Goal: Task Accomplishment & Management: Use online tool/utility

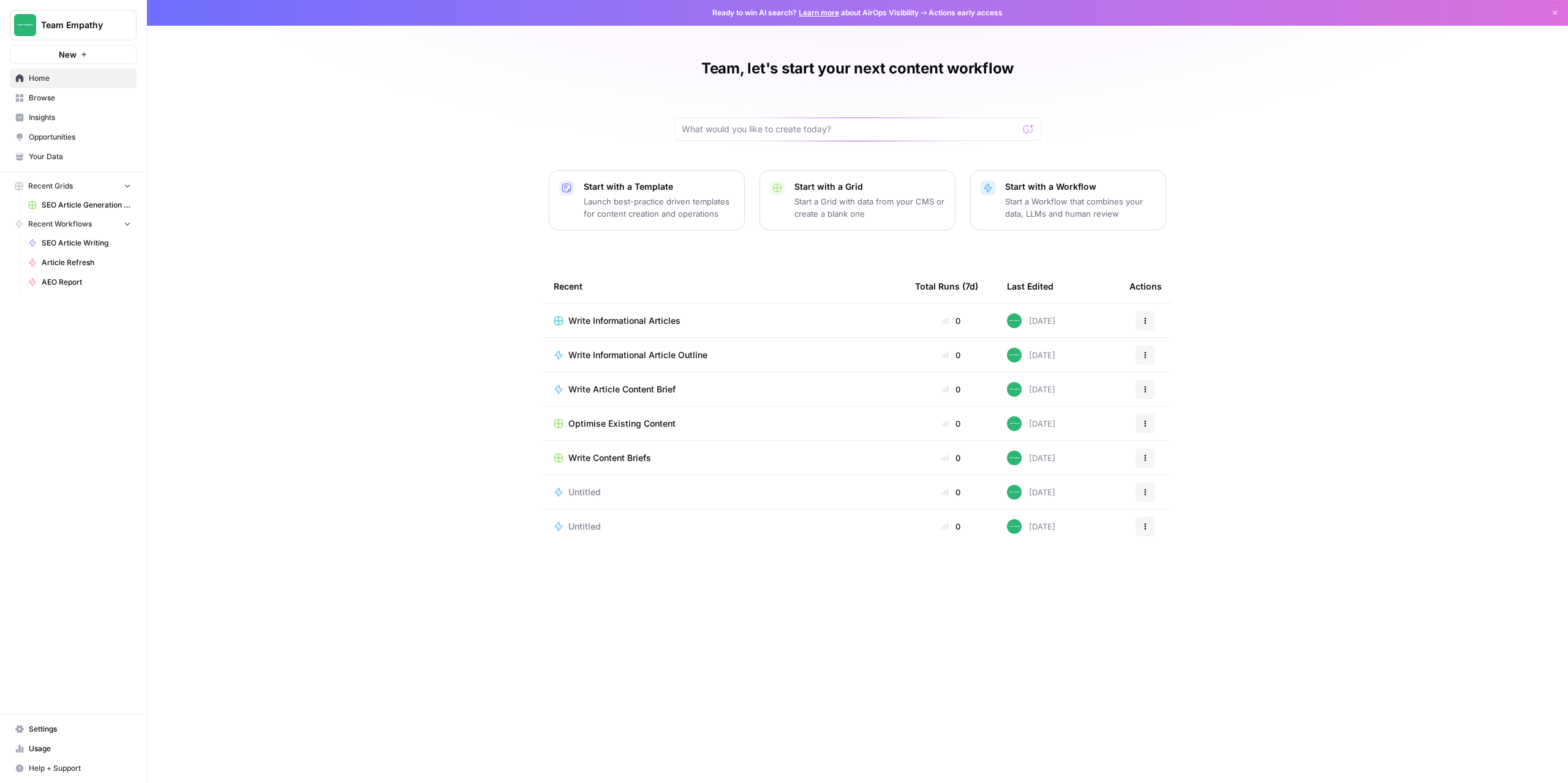
click at [58, 185] on span "Recent Grids" at bounding box center [51, 186] width 45 height 11
click at [121, 190] on button "Recent Grids" at bounding box center [72, 186] width 127 height 19
click at [61, 204] on span "SEO Article Generation Grid" at bounding box center [86, 205] width 89 height 11
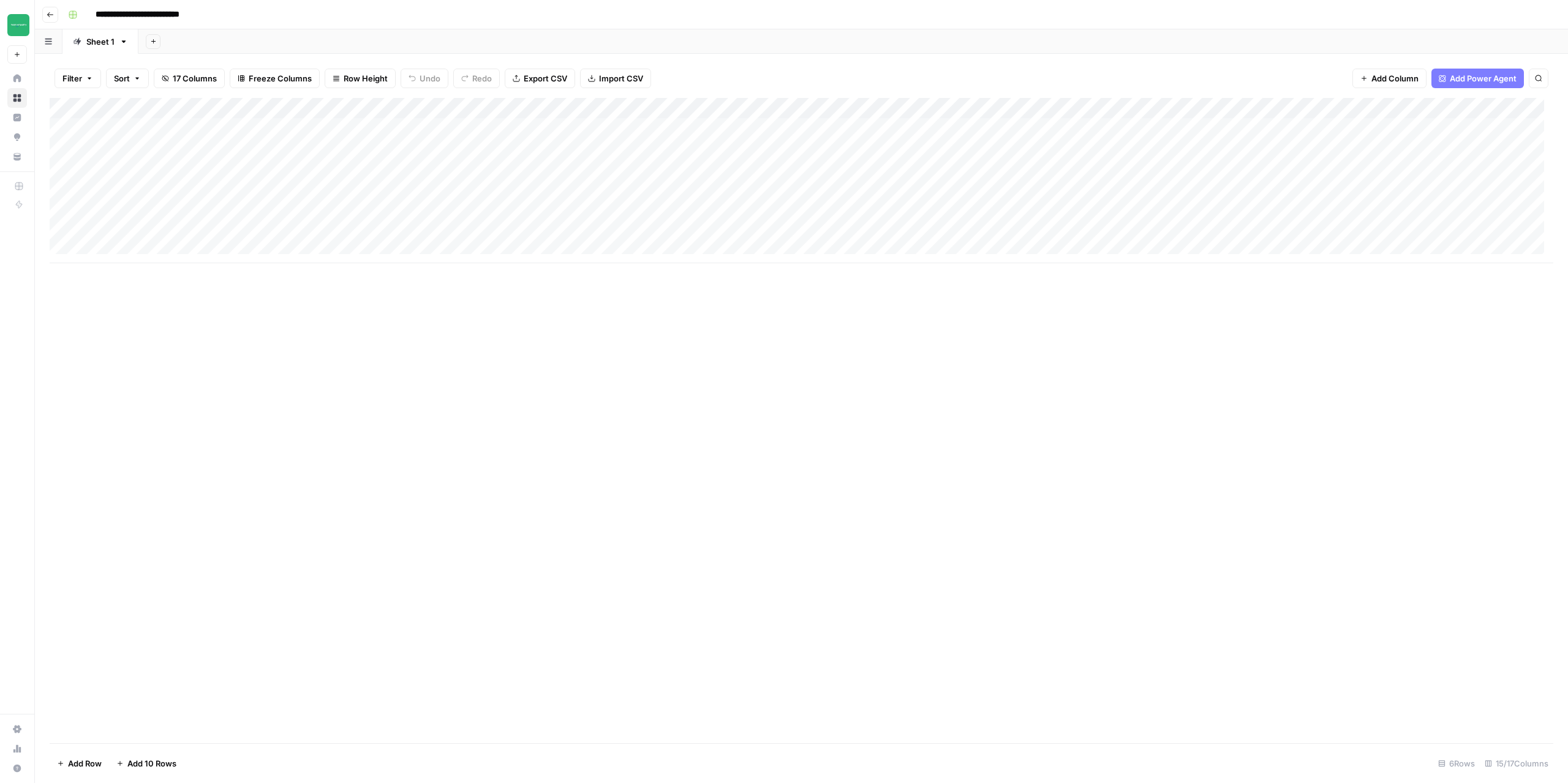
click at [49, 20] on button "Go back" at bounding box center [50, 14] width 16 height 16
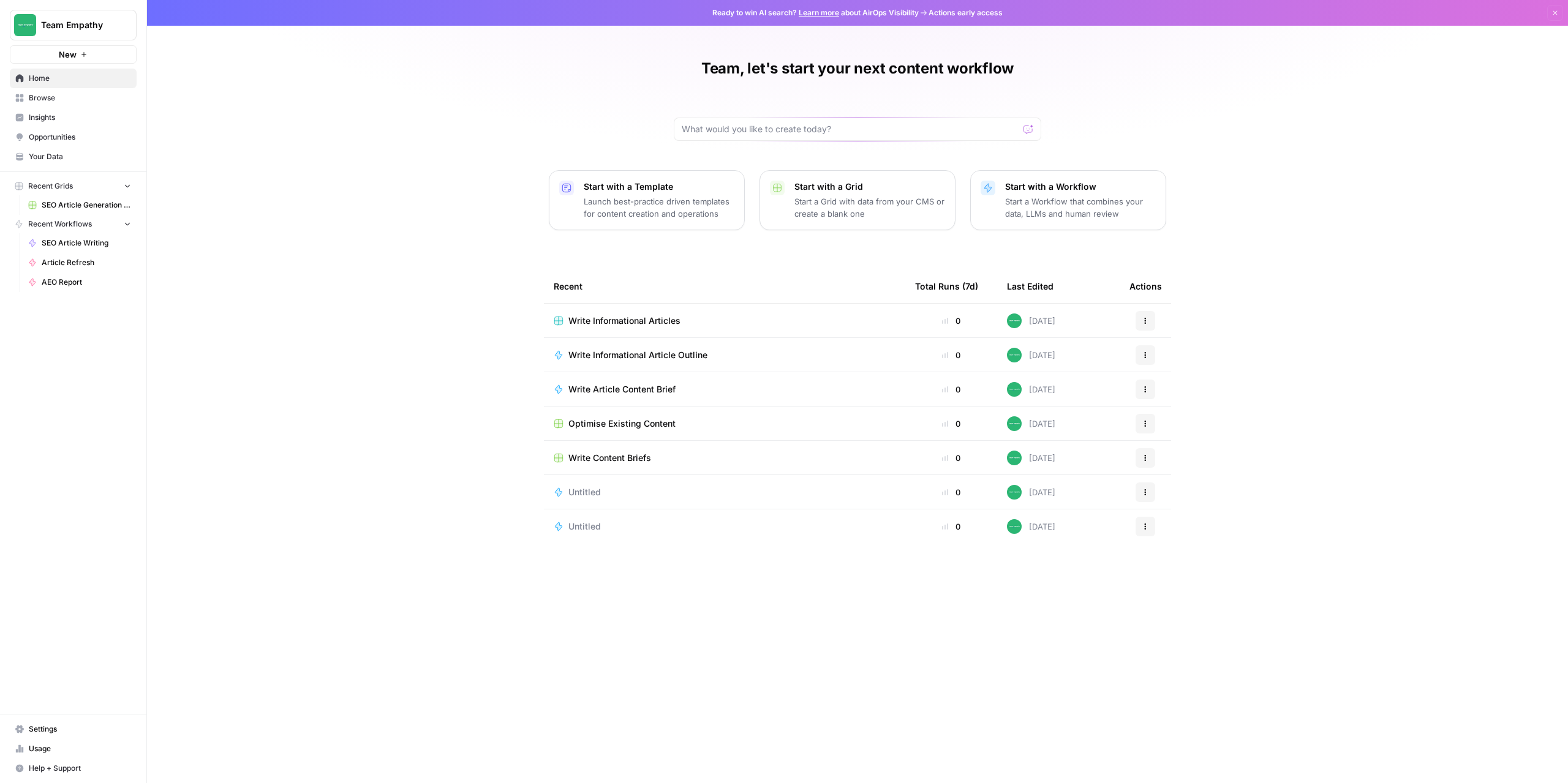
click at [58, 101] on span "Browse" at bounding box center [80, 98] width 103 height 11
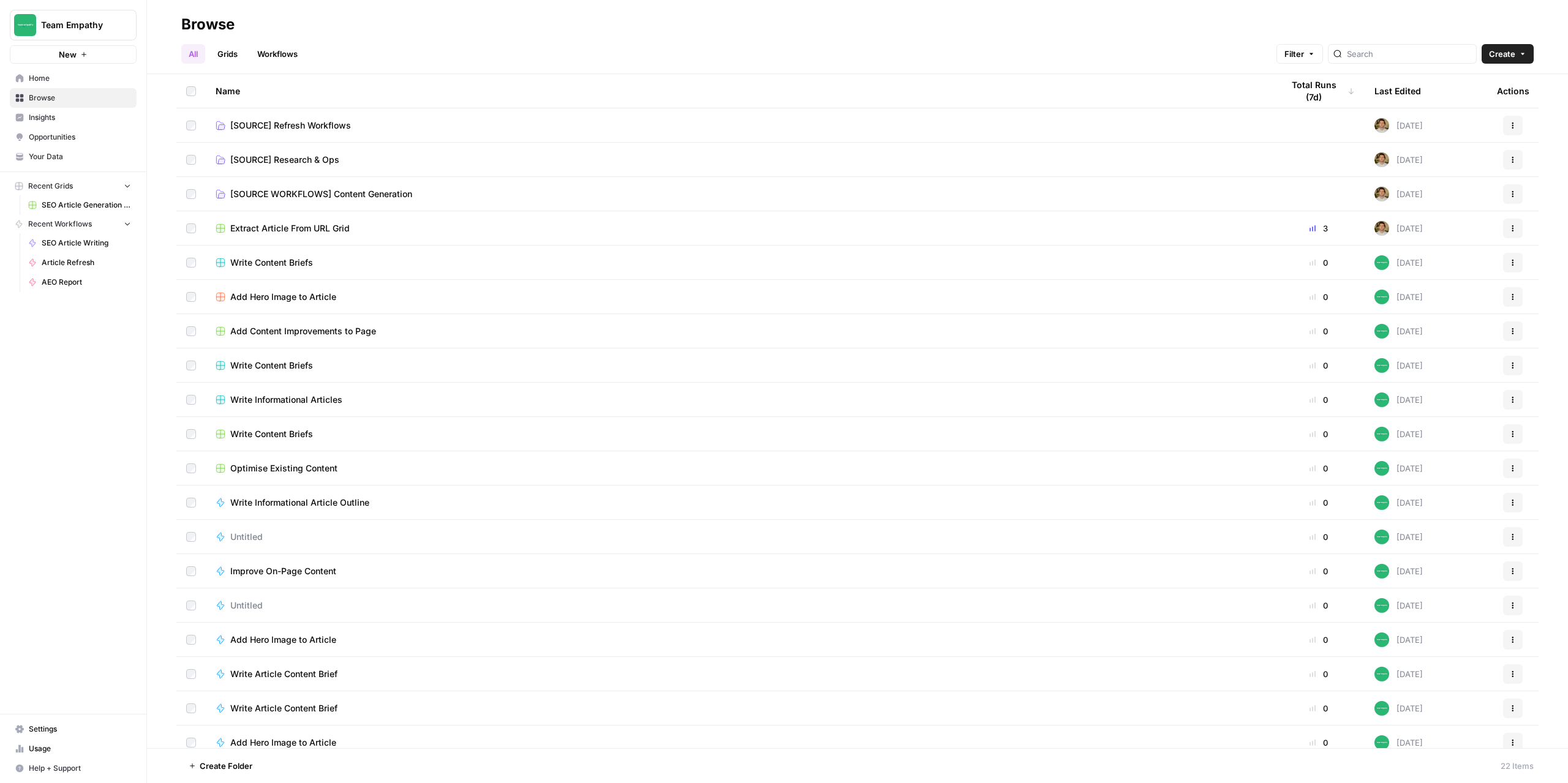
click at [232, 53] on link "Grids" at bounding box center [227, 54] width 35 height 20
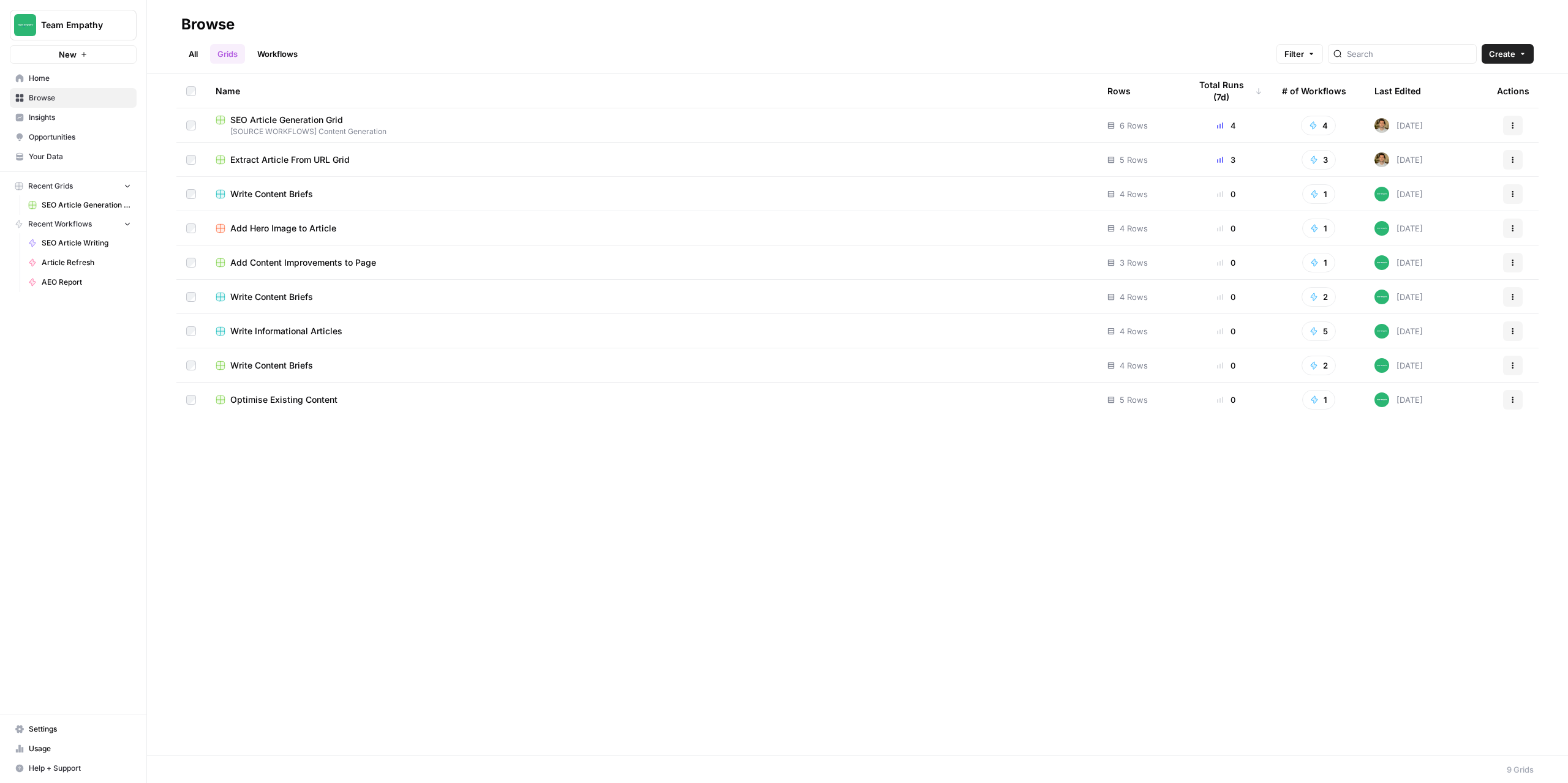
click at [318, 120] on span "SEO Article Generation Grid" at bounding box center [287, 120] width 113 height 12
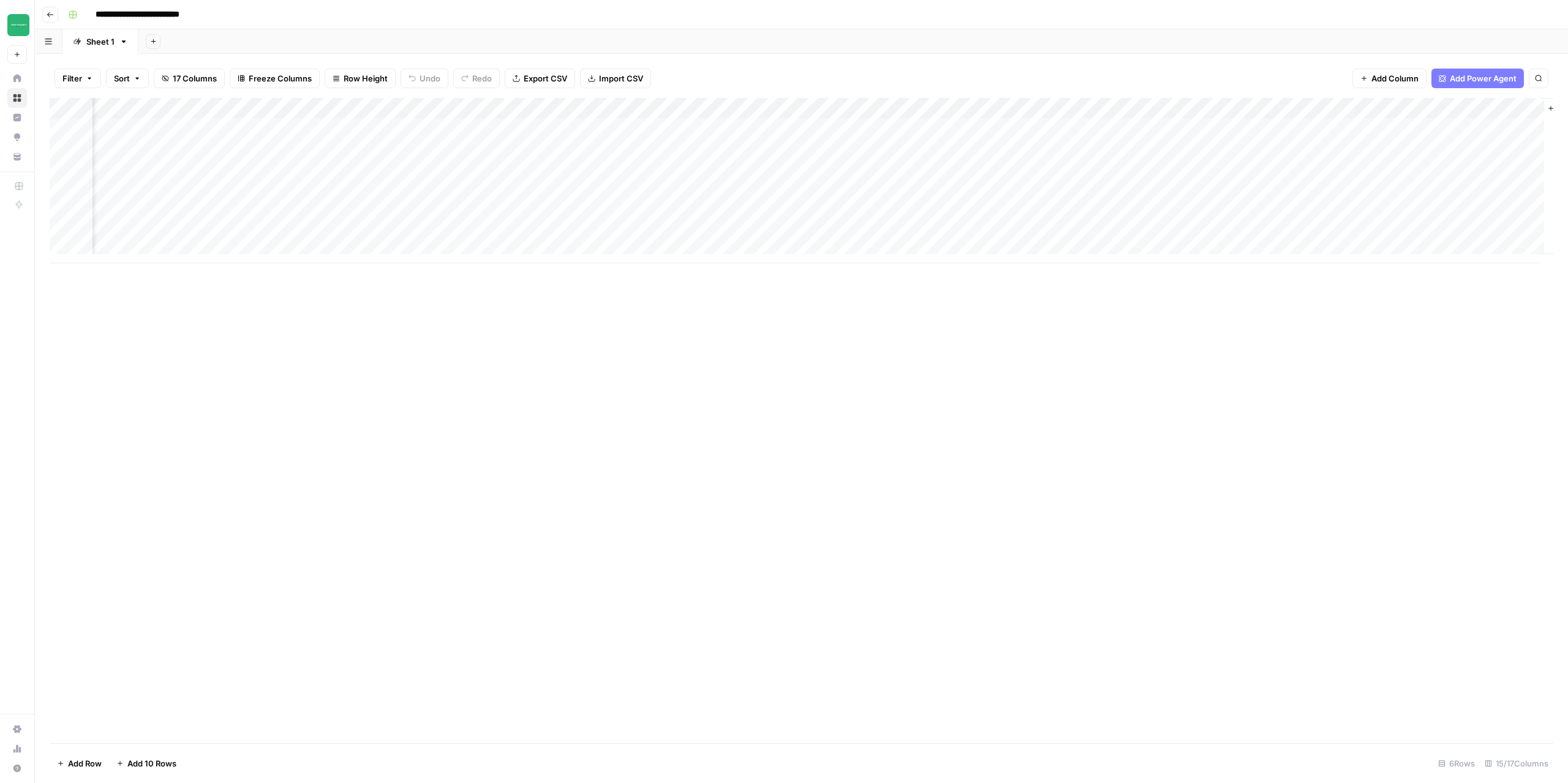
scroll to position [0, 648]
click at [1296, 129] on div "Add Column" at bounding box center [802, 181] width 1504 height 166
click at [1314, 129] on div "Add Column" at bounding box center [802, 181] width 1504 height 166
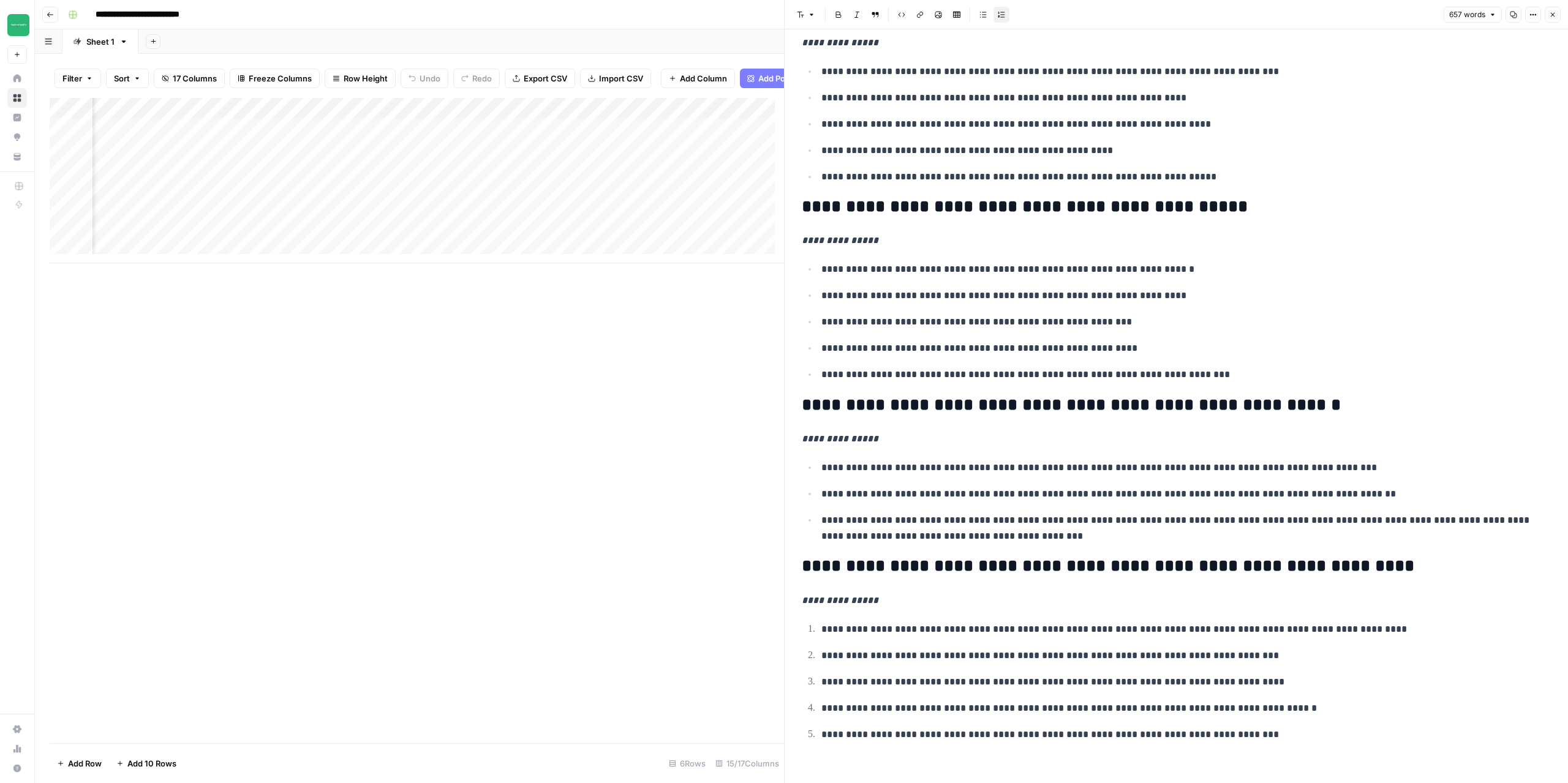
scroll to position [1382, 0]
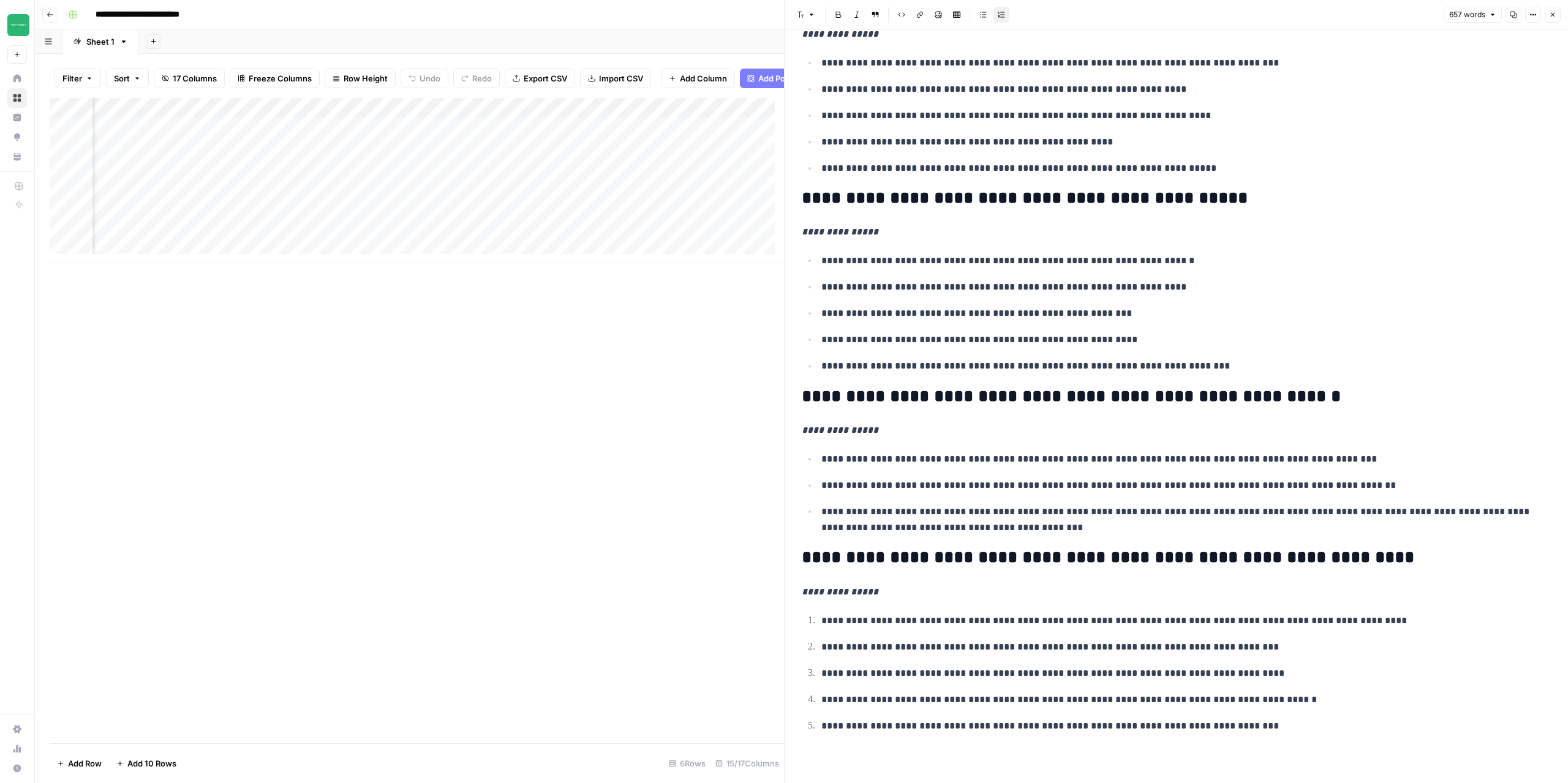
click at [1556, 20] on button "Close" at bounding box center [1552, 14] width 16 height 16
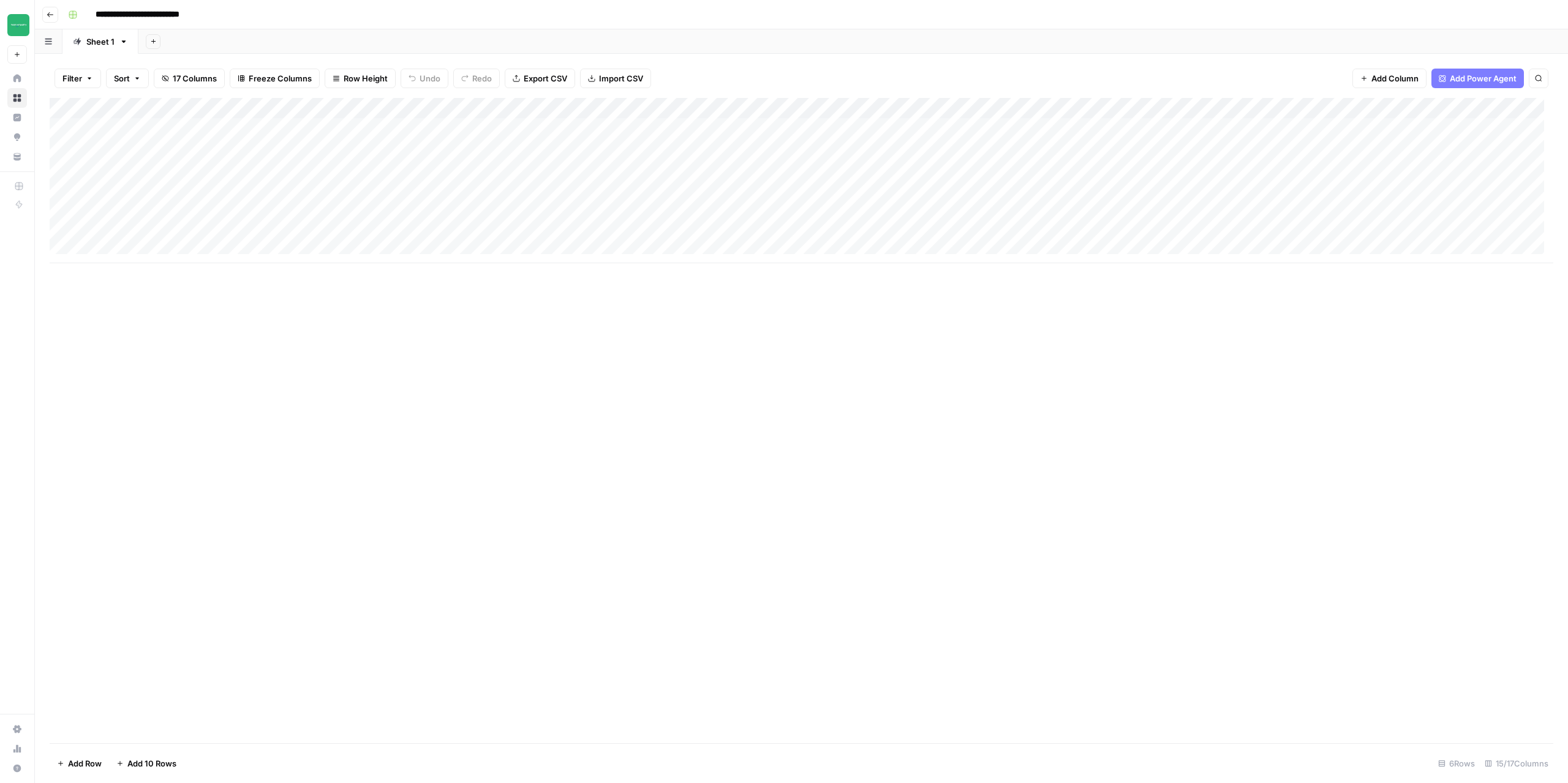
click at [50, 17] on icon "button" at bounding box center [50, 15] width 8 height 8
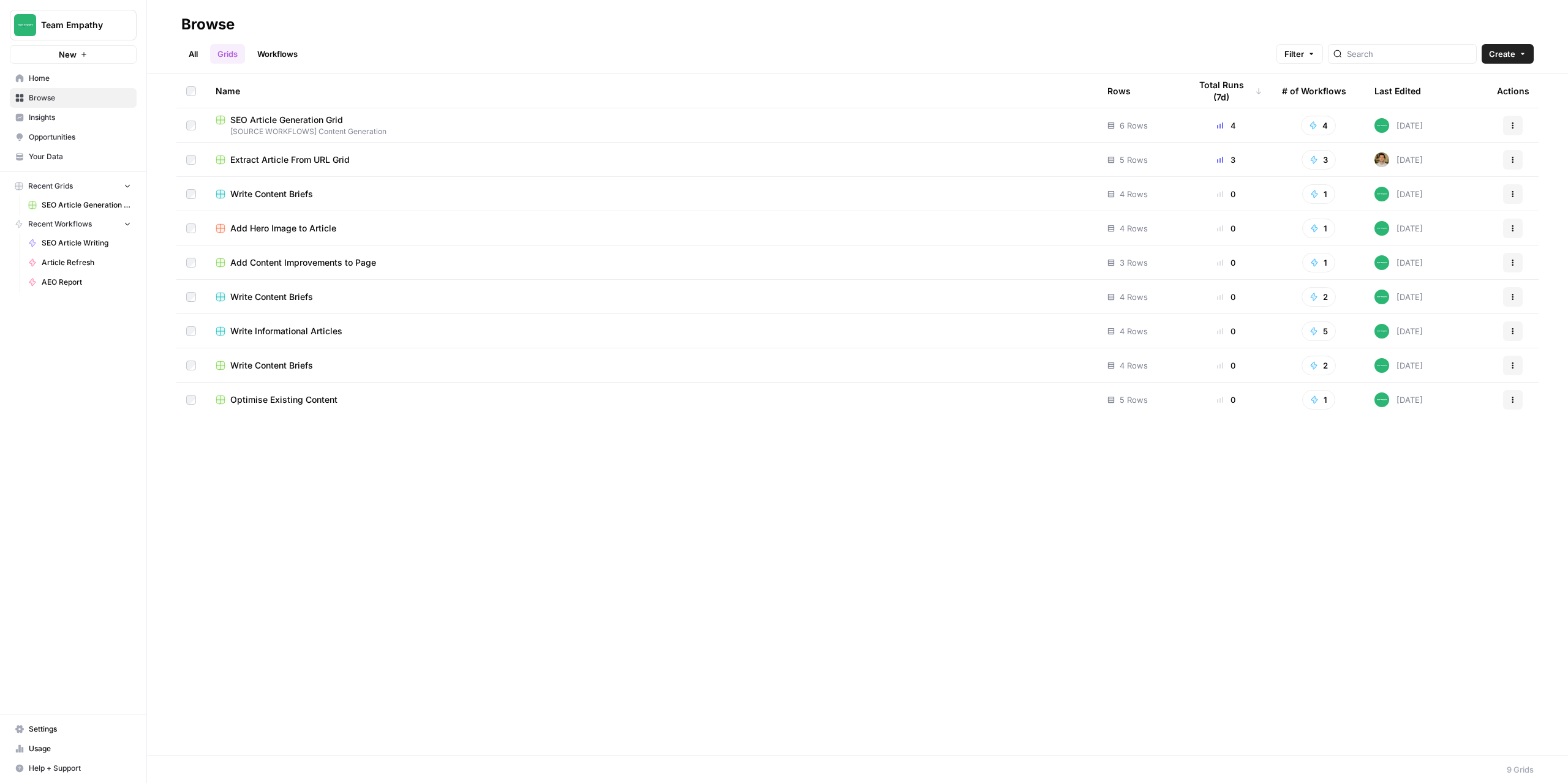
click at [288, 160] on span "Extract Article From URL Grid" at bounding box center [290, 159] width 120 height 12
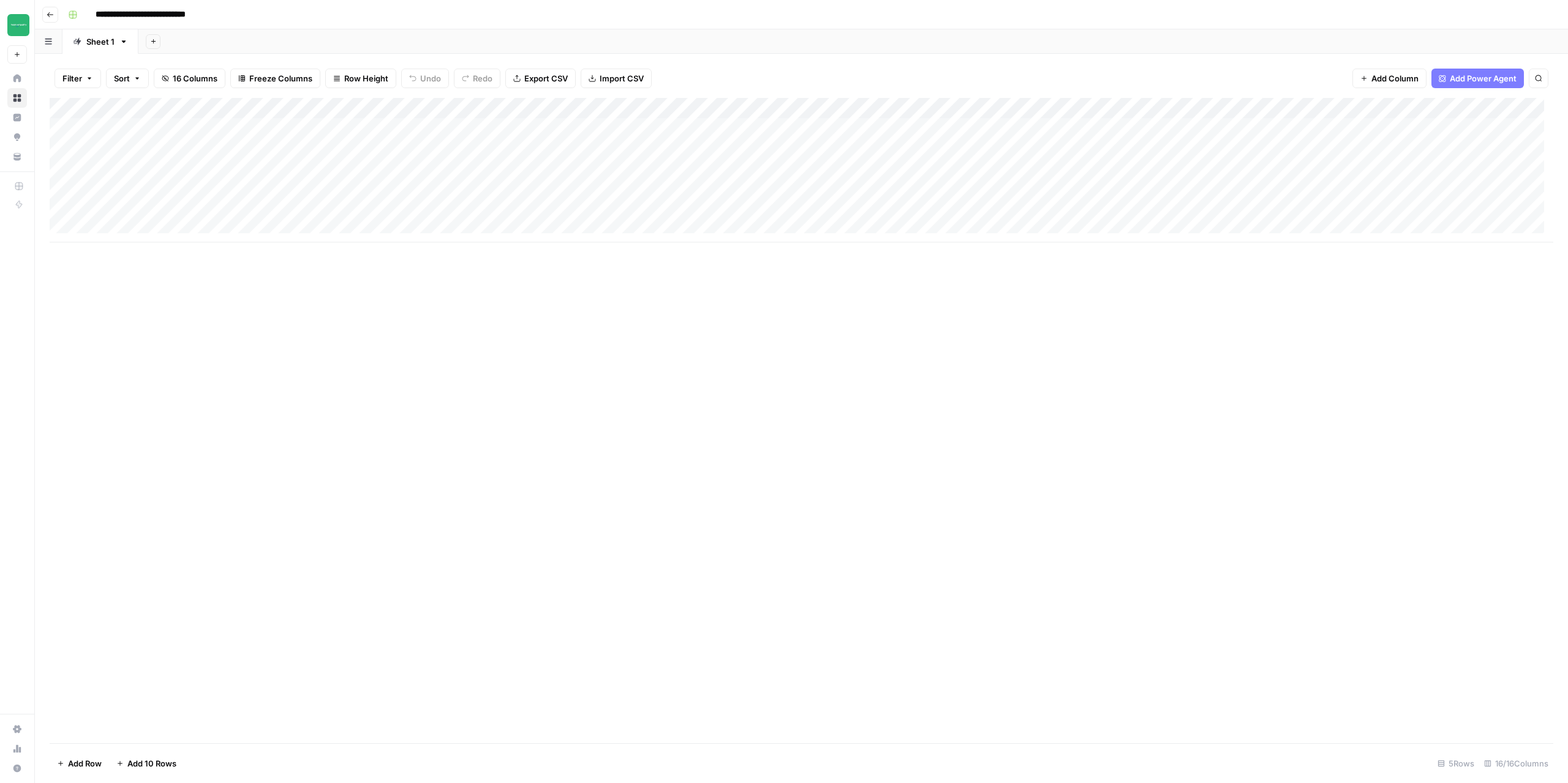
click at [50, 24] on header "**********" at bounding box center [801, 14] width 1533 height 29
click at [50, 15] on icon "button" at bounding box center [50, 15] width 8 height 8
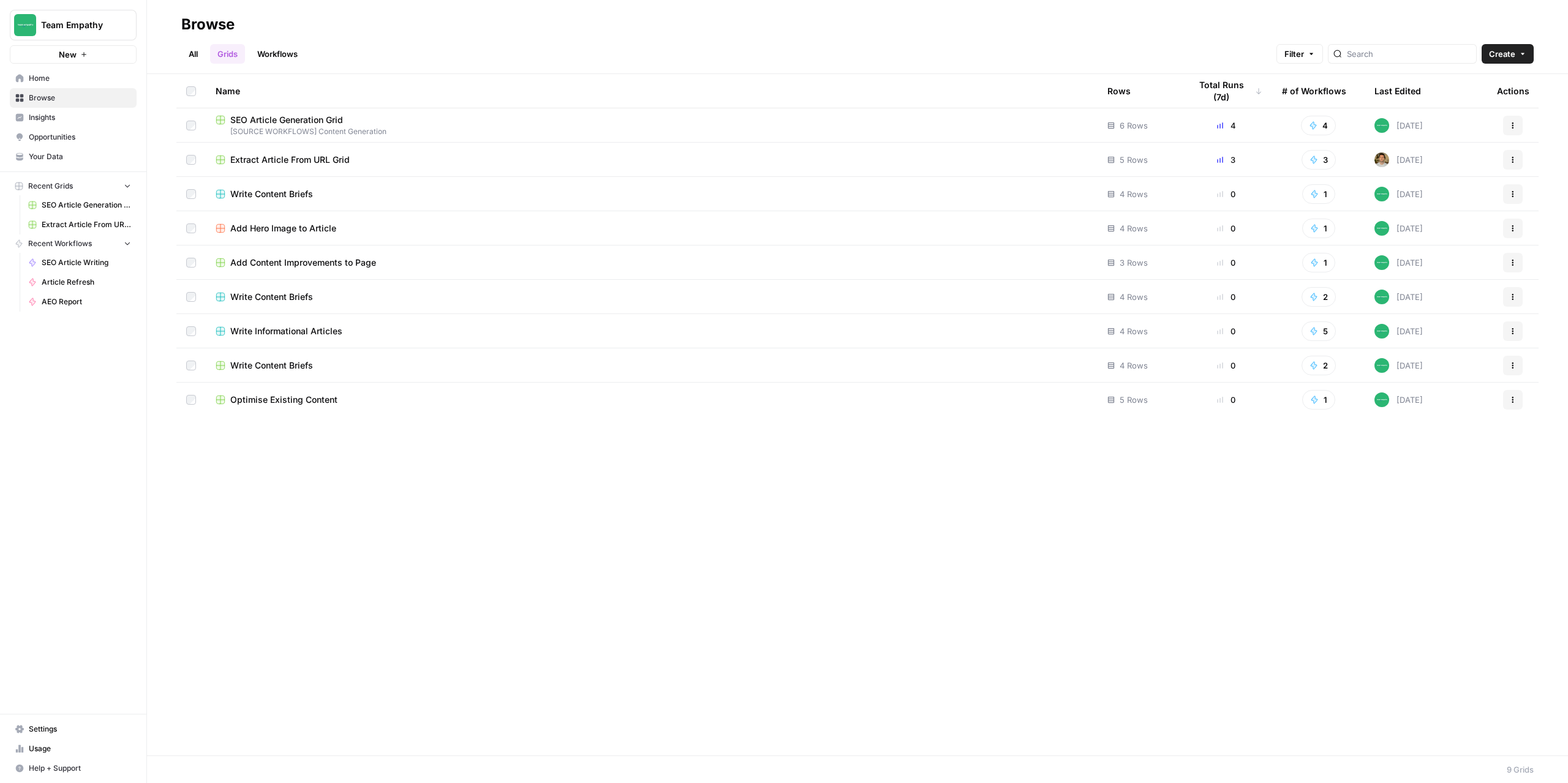
click at [448, 123] on div "SEO Article Generation Grid" at bounding box center [651, 120] width 872 height 12
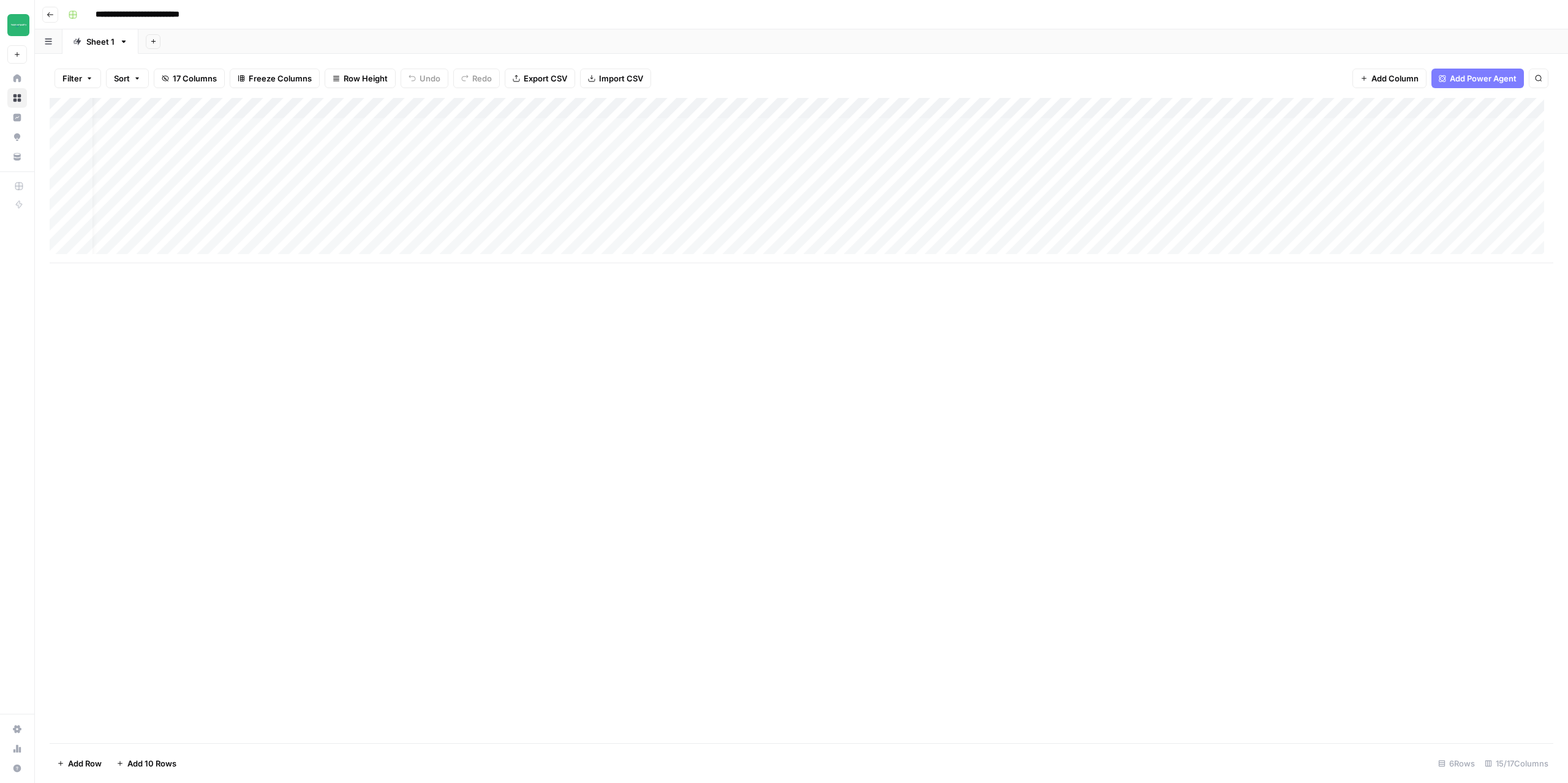
scroll to position [0, 67]
click at [662, 128] on div "Add Column" at bounding box center [802, 181] width 1504 height 166
click at [749, 126] on div "Add Column" at bounding box center [802, 181] width 1504 height 166
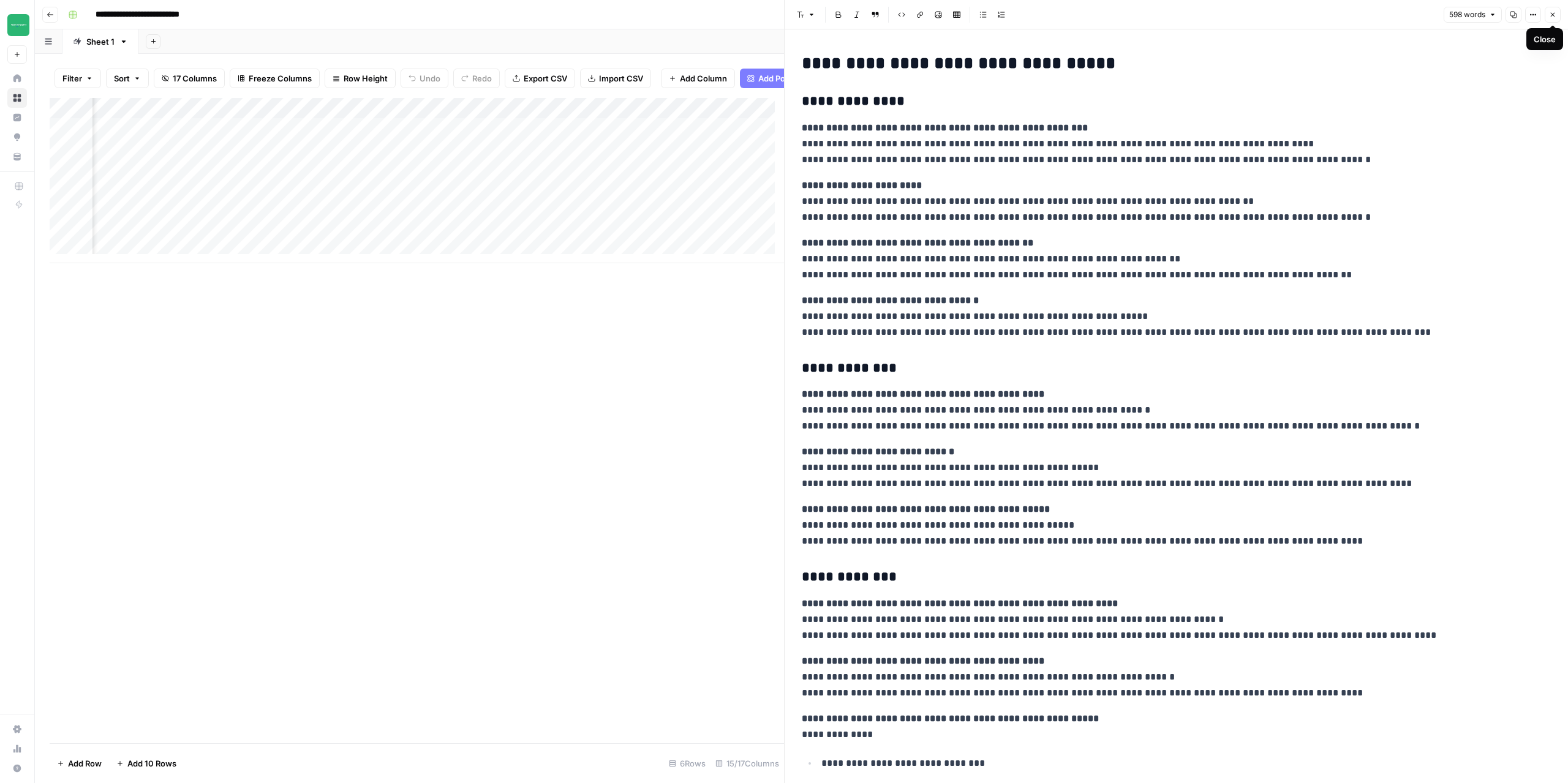
click at [1553, 18] on icon "button" at bounding box center [1553, 15] width 8 height 8
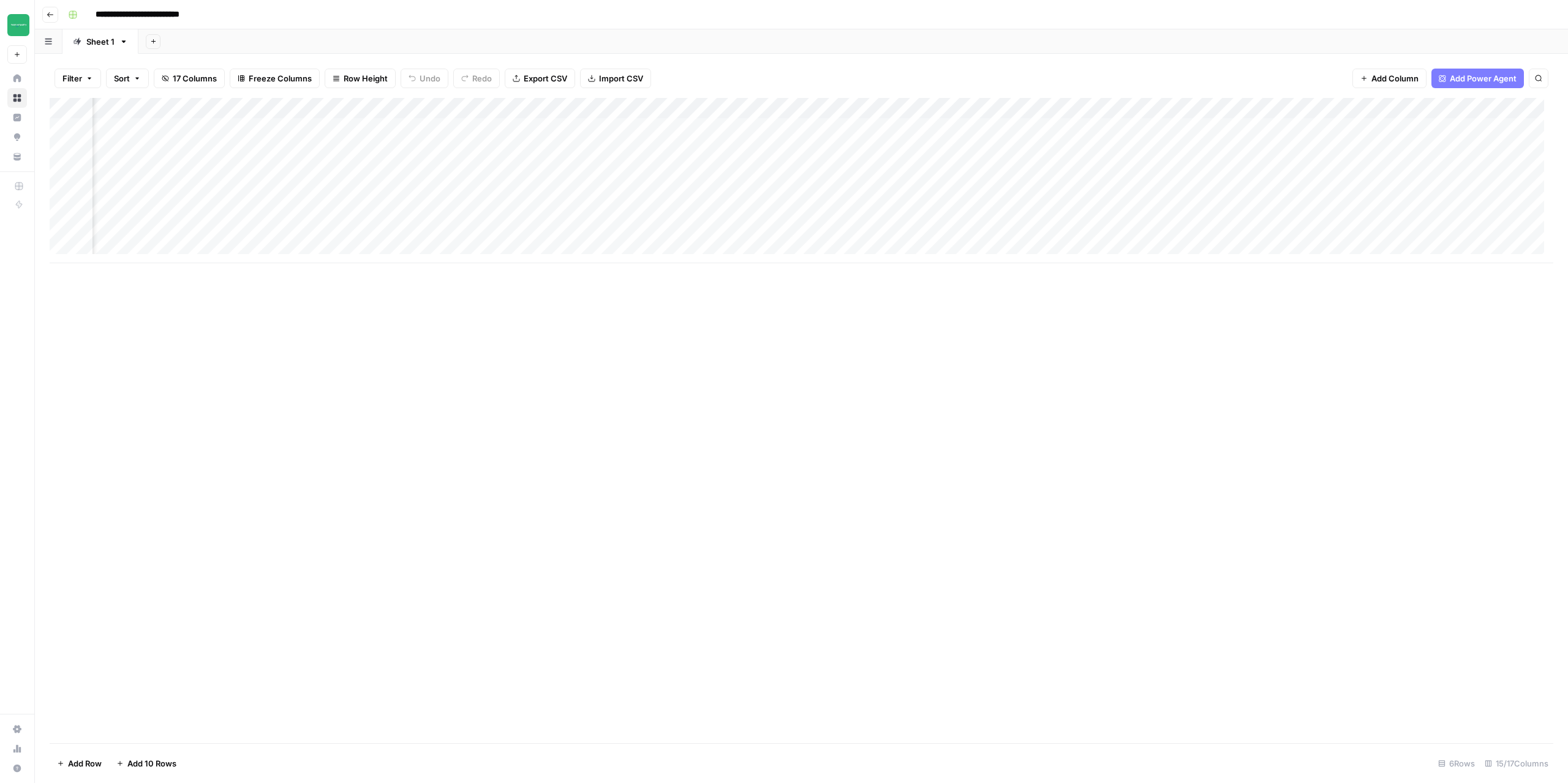
click at [571, 130] on div "Add Column" at bounding box center [802, 181] width 1504 height 166
click at [516, 123] on div "Add Column" at bounding box center [802, 181] width 1504 height 166
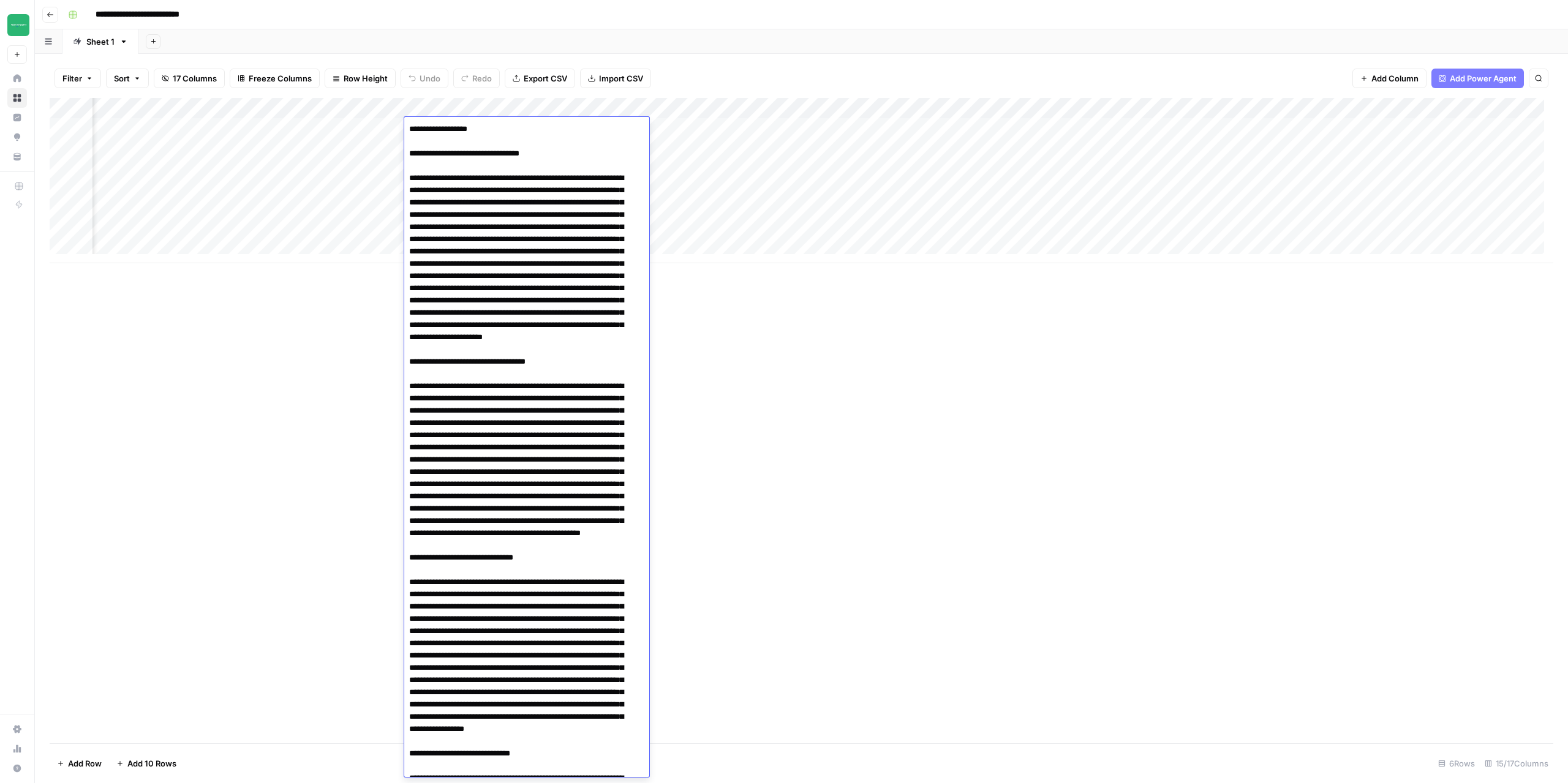
click at [893, 343] on div "Add Column" at bounding box center [802, 421] width 1504 height 646
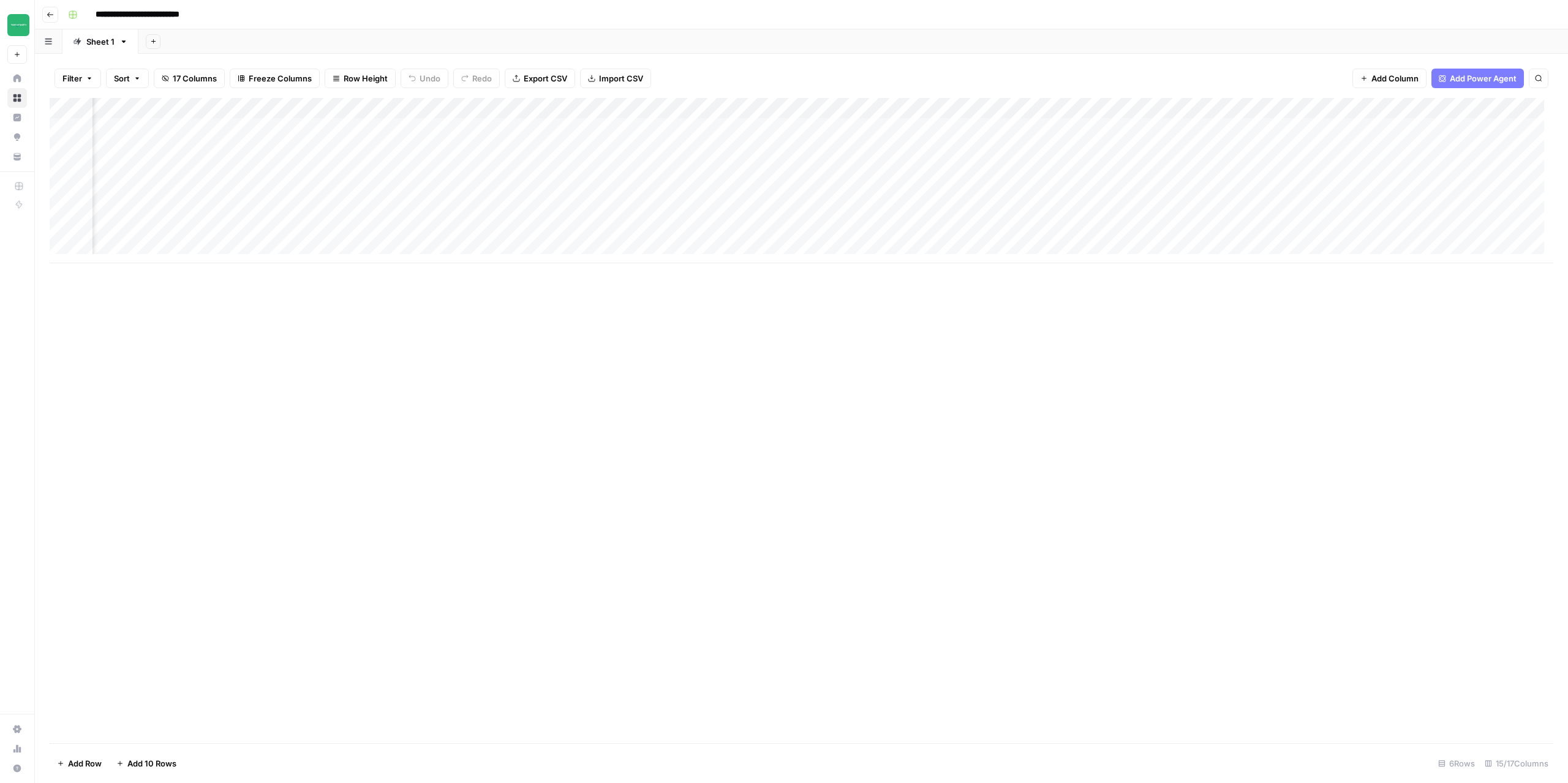
scroll to position [0, 648]
click at [1066, 125] on div "Add Column" at bounding box center [802, 181] width 1504 height 166
click at [1092, 129] on div "Add Column" at bounding box center [802, 181] width 1504 height 166
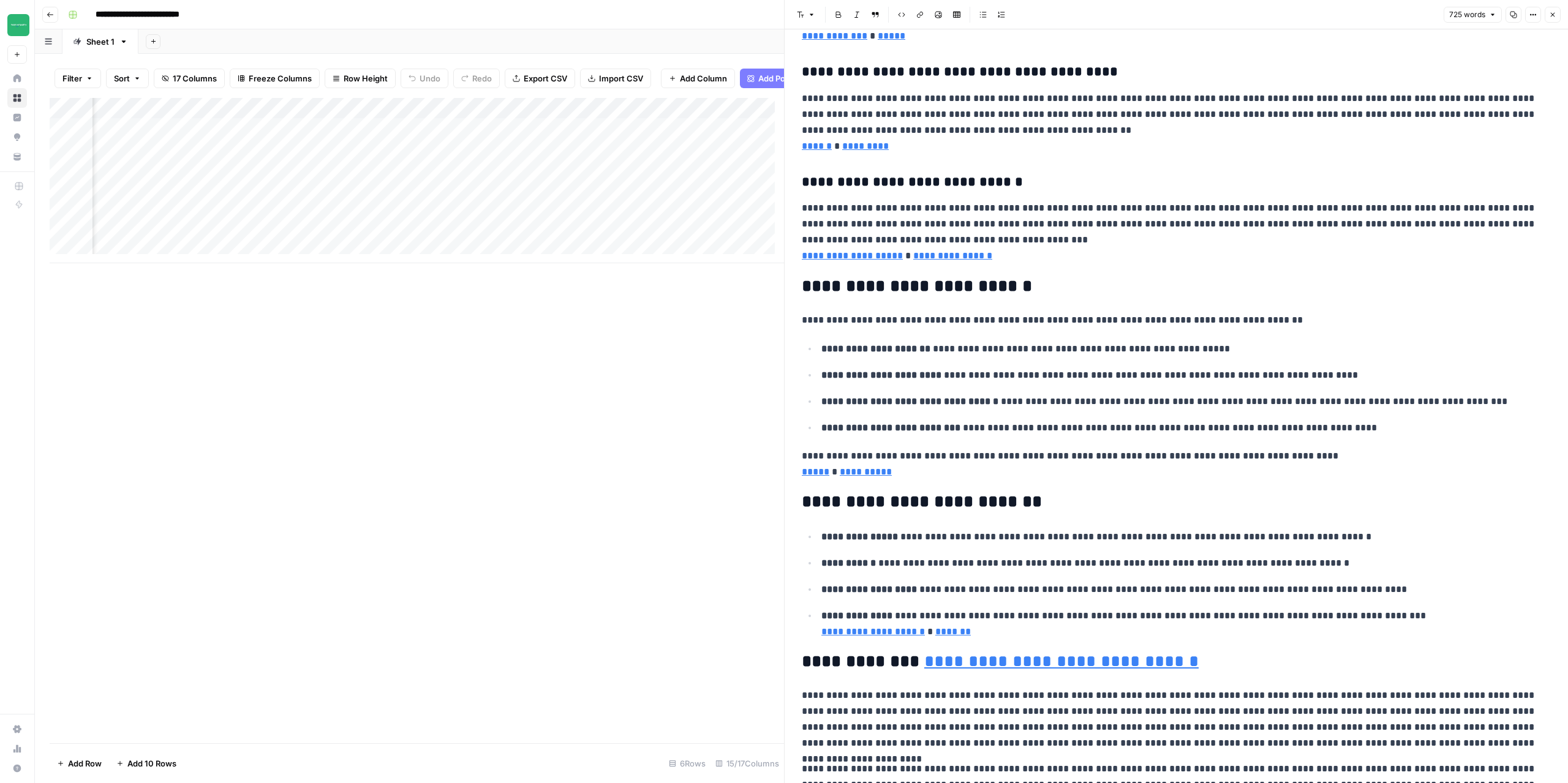
scroll to position [470, 0]
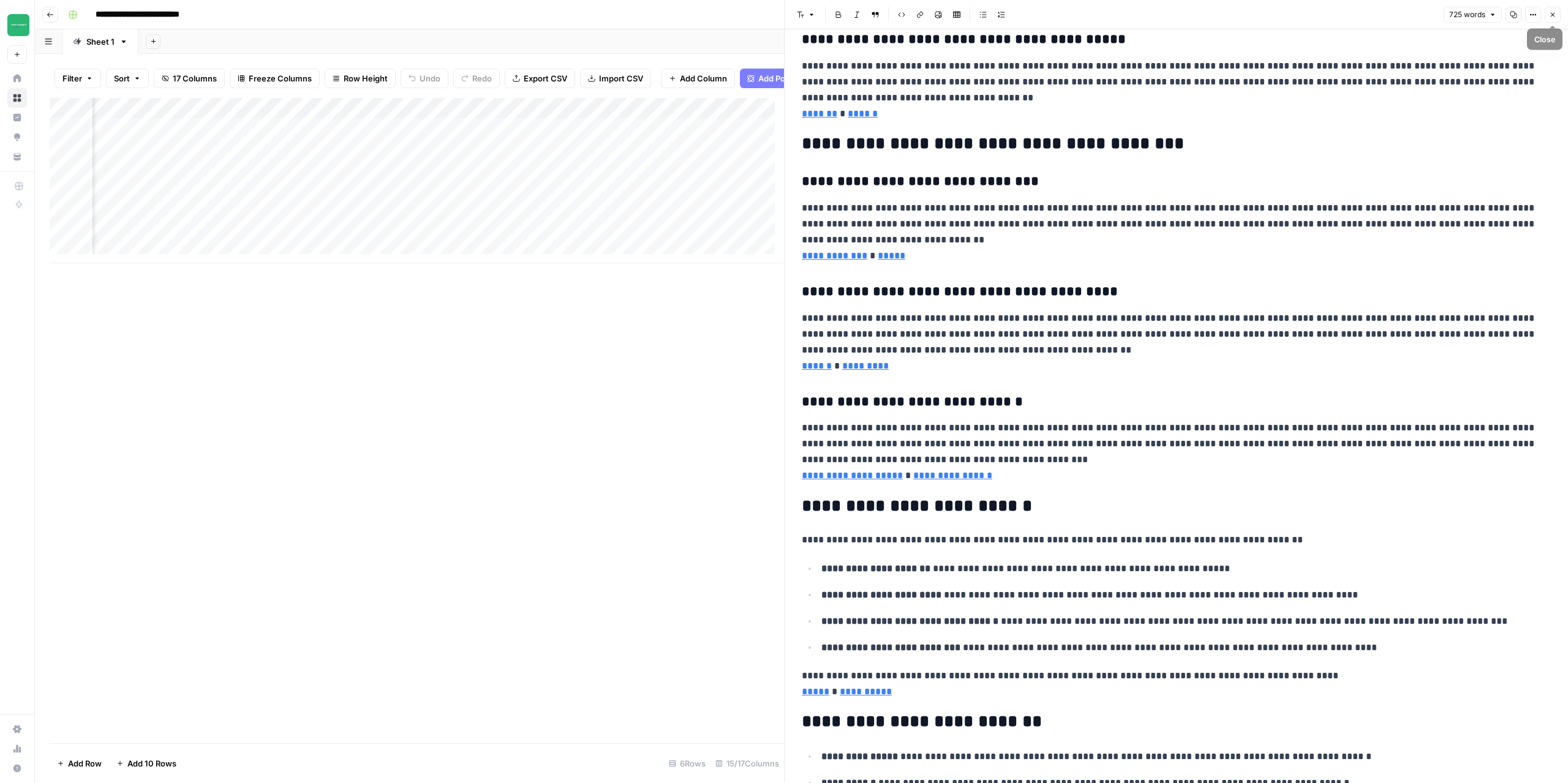
click at [1553, 15] on icon "button" at bounding box center [1553, 15] width 5 height 5
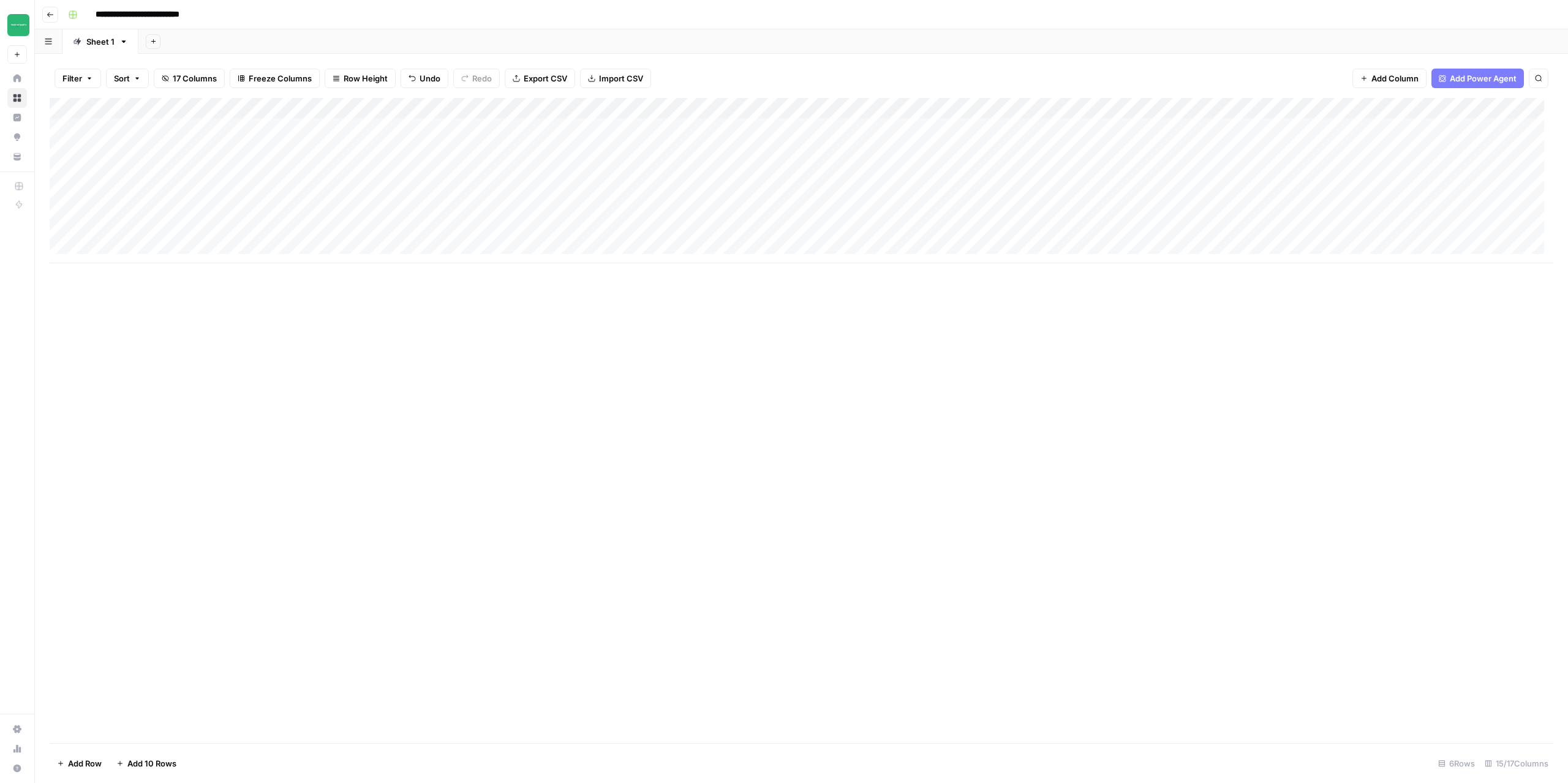
click at [45, 22] on button "Go back" at bounding box center [50, 14] width 16 height 16
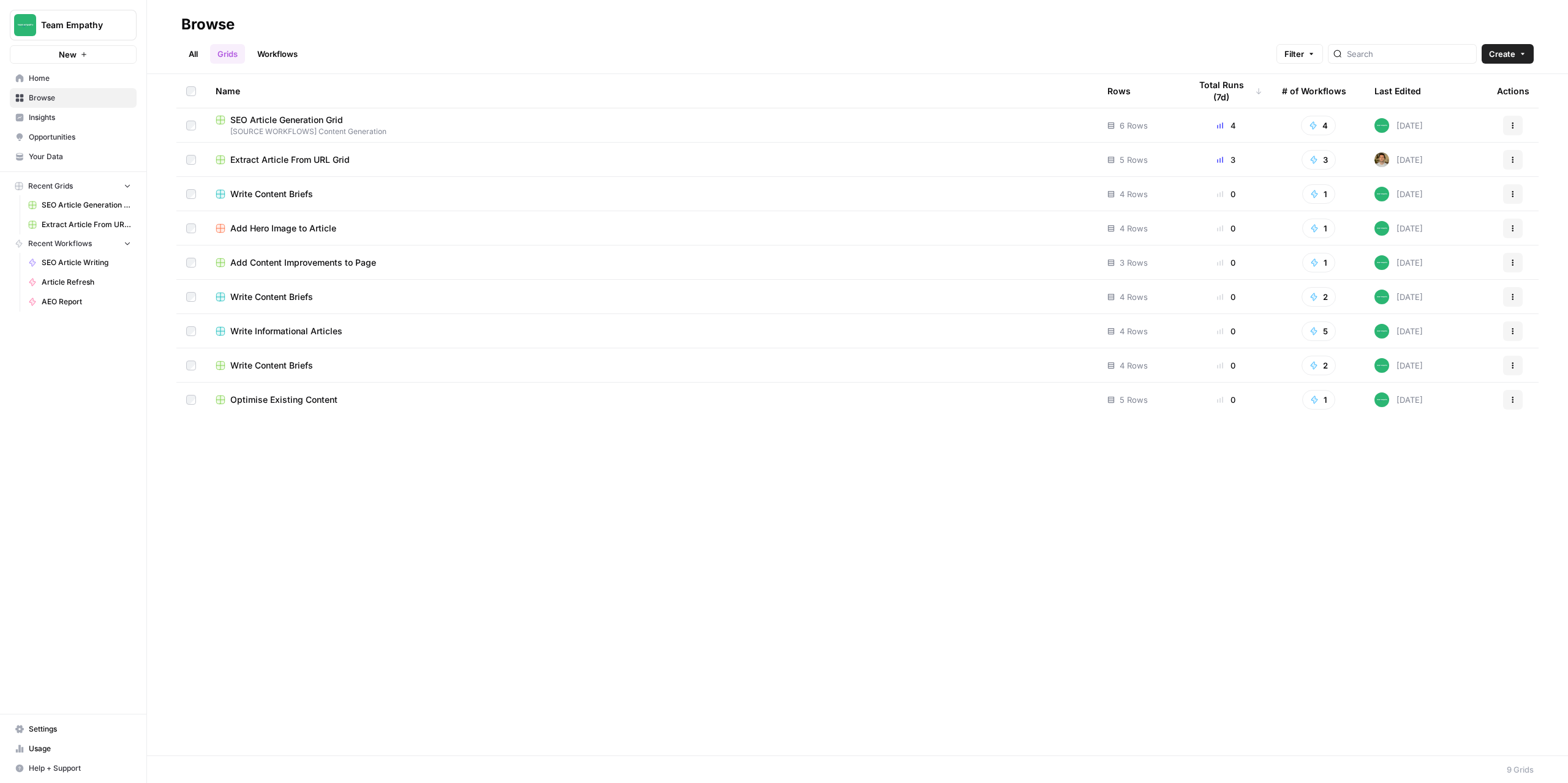
click at [124, 27] on icon "Workspace: Team Empathy" at bounding box center [125, 25] width 5 height 9
click at [536, 551] on div "Name Rows Total Runs (7d) # of Workflows Last Edited Actions SEO Article Genera…" at bounding box center [857, 415] width 1421 height 681
click at [67, 22] on span "Team Empathy" at bounding box center [78, 24] width 74 height 12
click at [65, 130] on span "Cohort 4" at bounding box center [119, 131] width 162 height 12
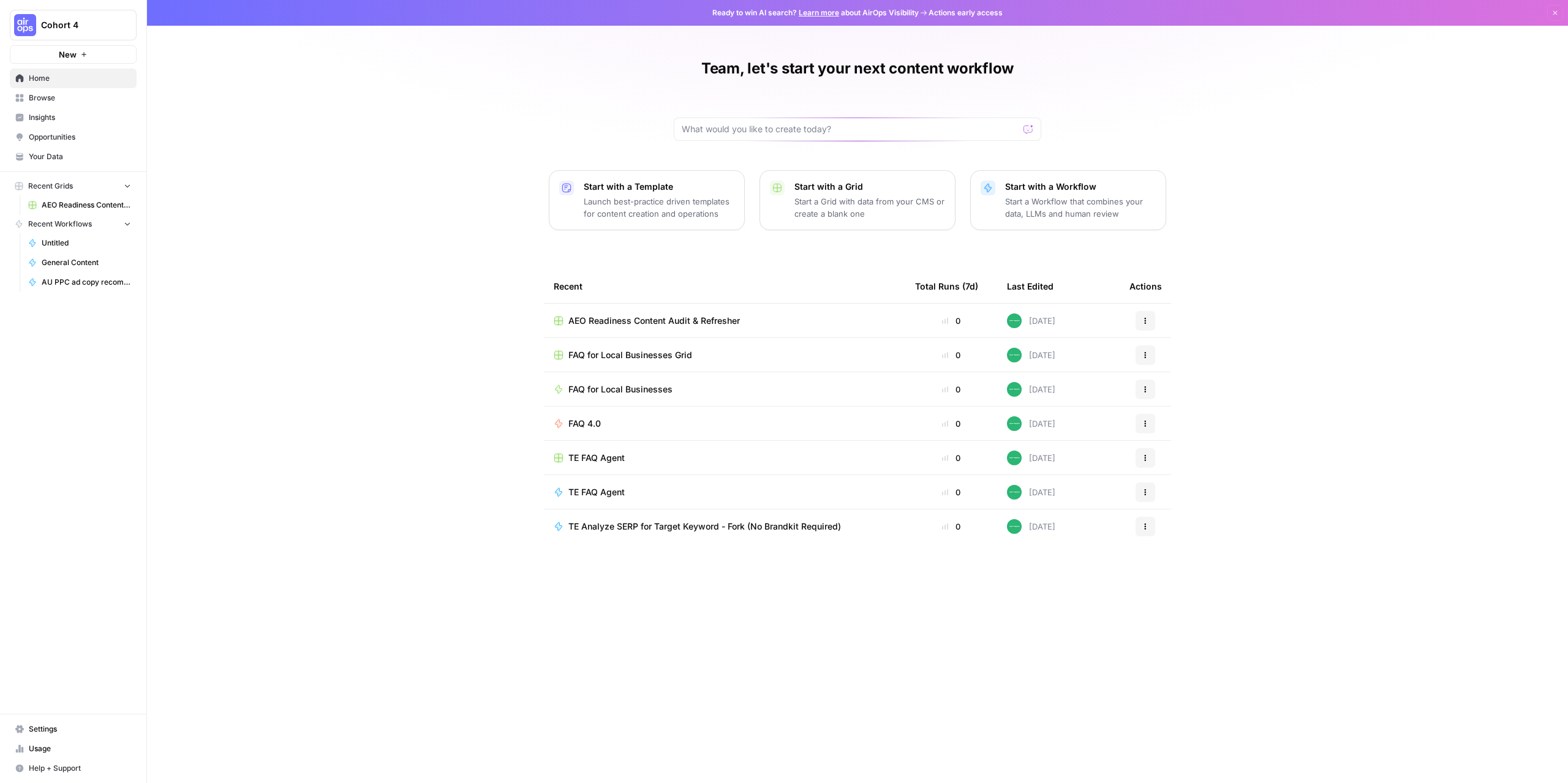
click at [56, 101] on span "Browse" at bounding box center [80, 98] width 103 height 11
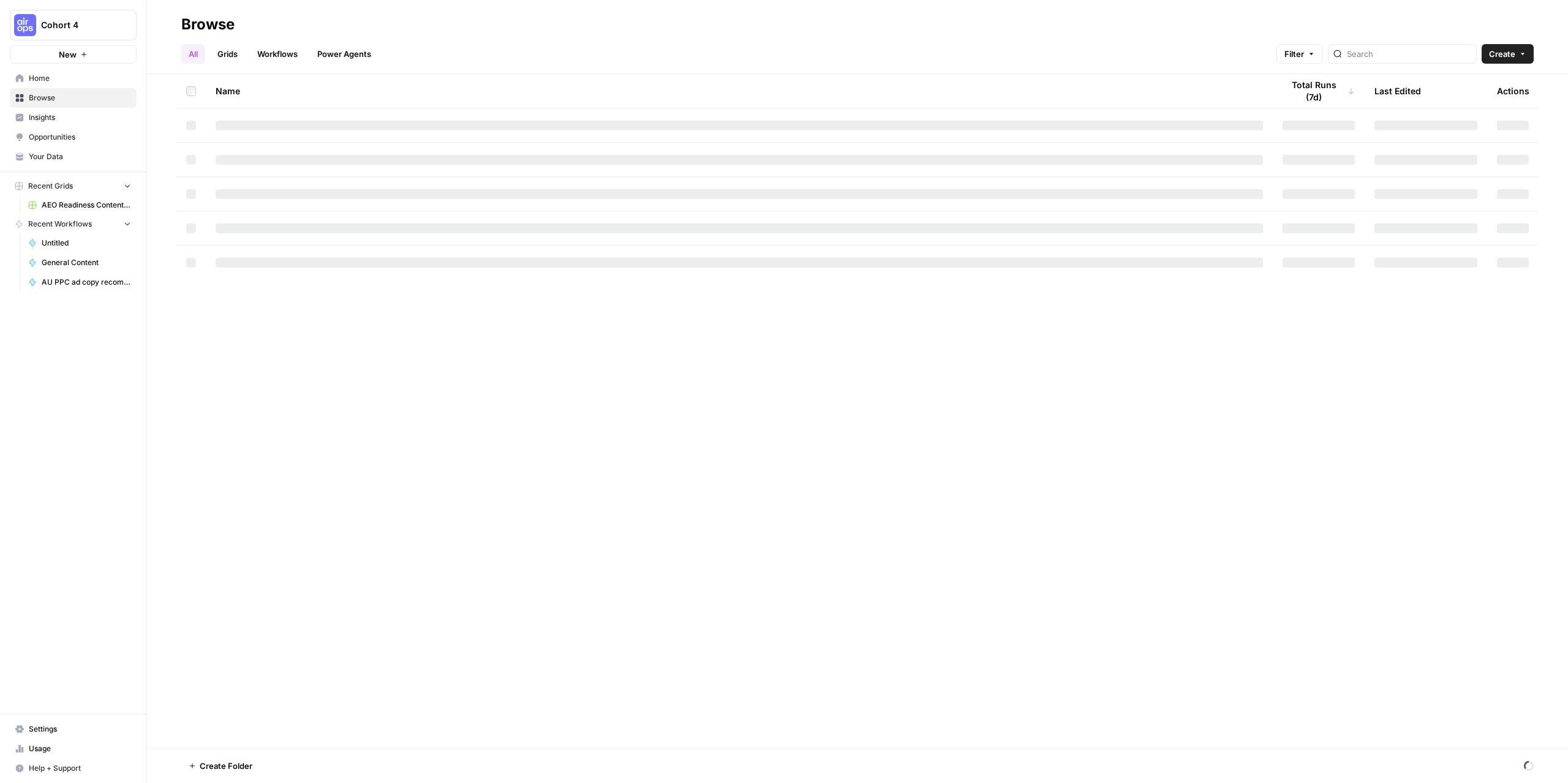
click at [217, 57] on link "Grids" at bounding box center [227, 54] width 35 height 20
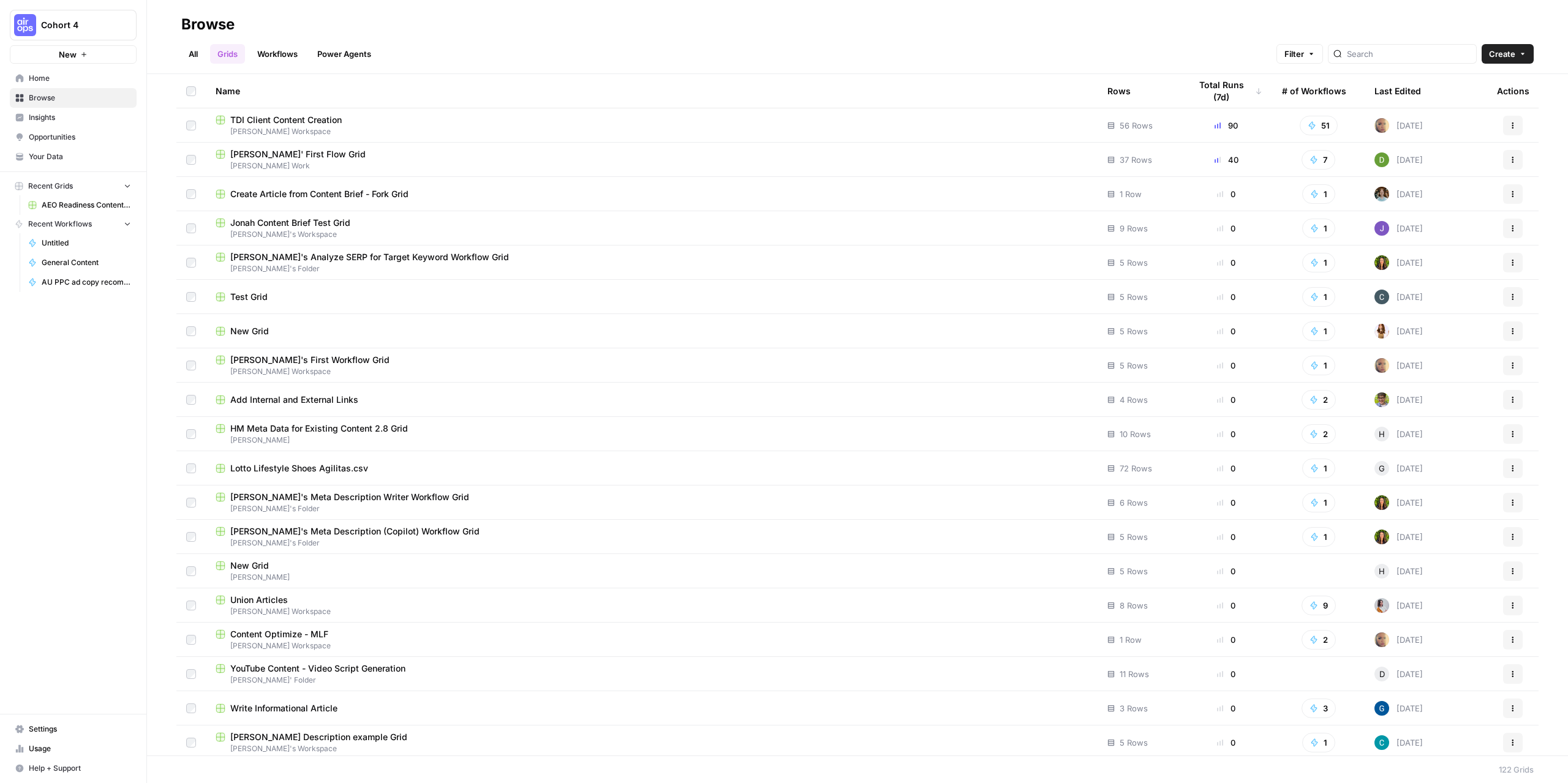
click at [300, 116] on span "TDI Client Content Creation" at bounding box center [286, 120] width 111 height 12
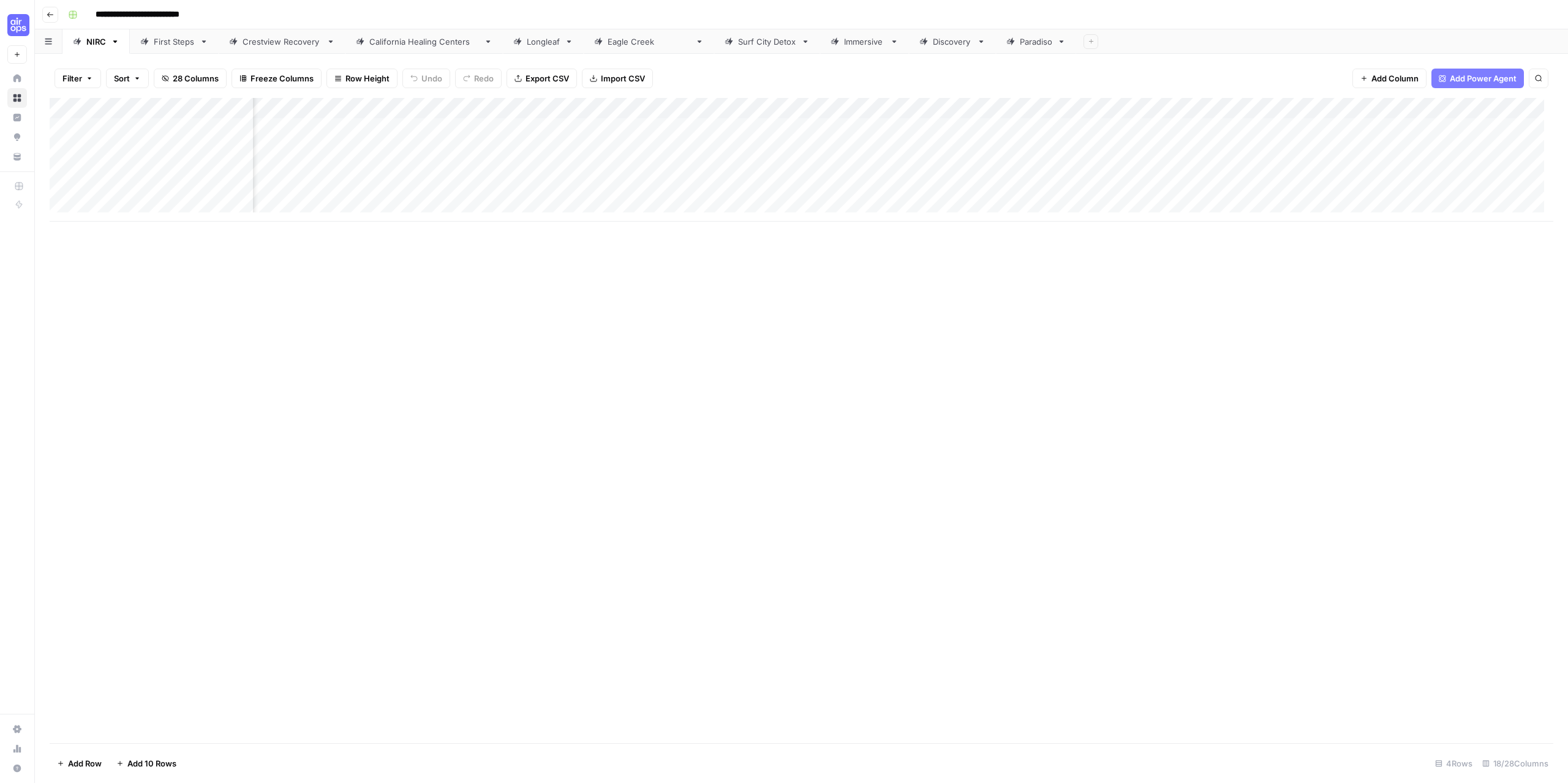
scroll to position [0, 1079]
click at [1144, 145] on div "Add Column" at bounding box center [802, 159] width 1504 height 123
click at [56, 18] on button "Go back" at bounding box center [50, 14] width 16 height 16
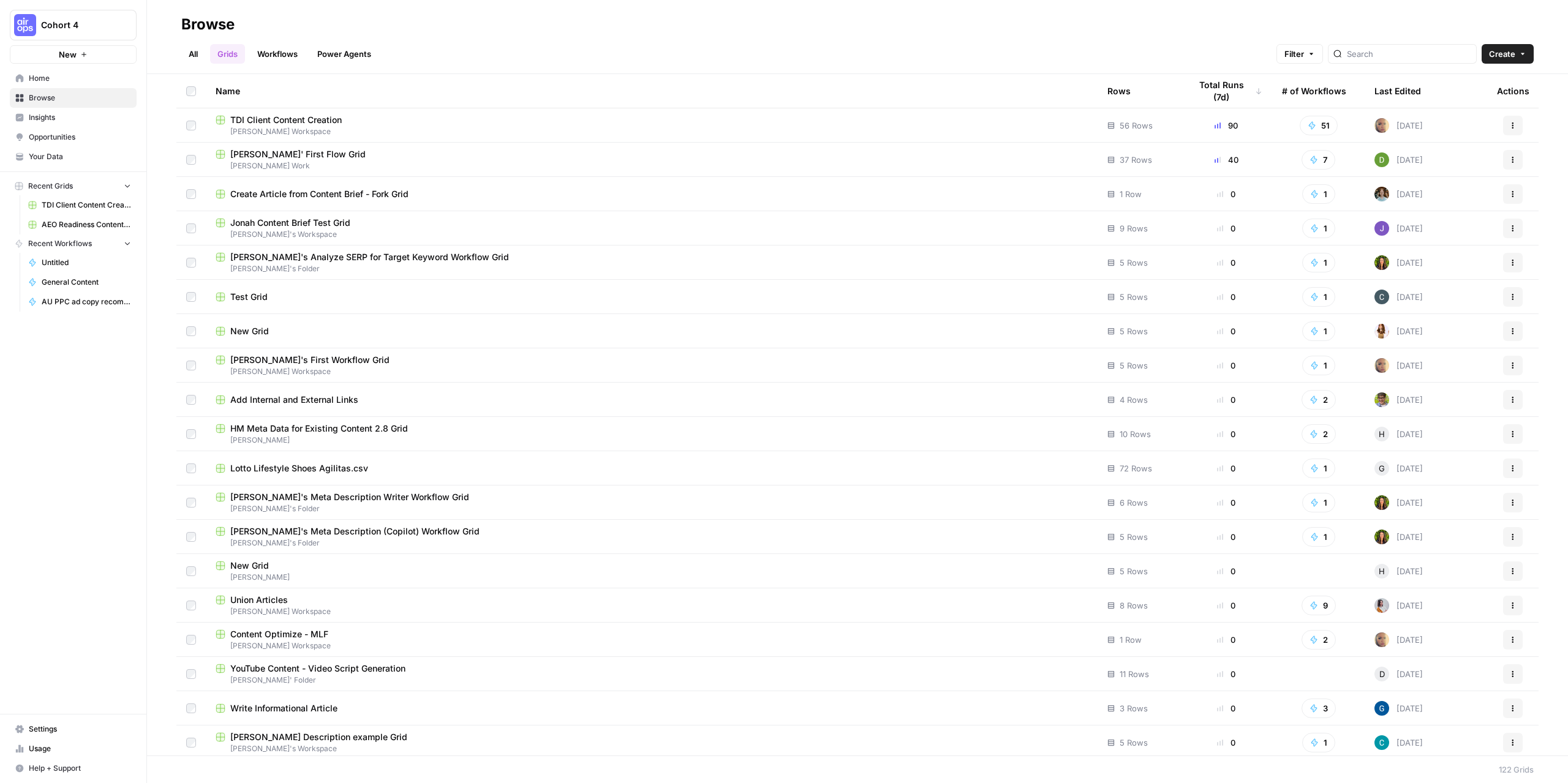
click at [99, 24] on span "Cohort 4" at bounding box center [78, 24] width 74 height 12
click at [72, 131] on span "Team Empathy" at bounding box center [119, 131] width 162 height 12
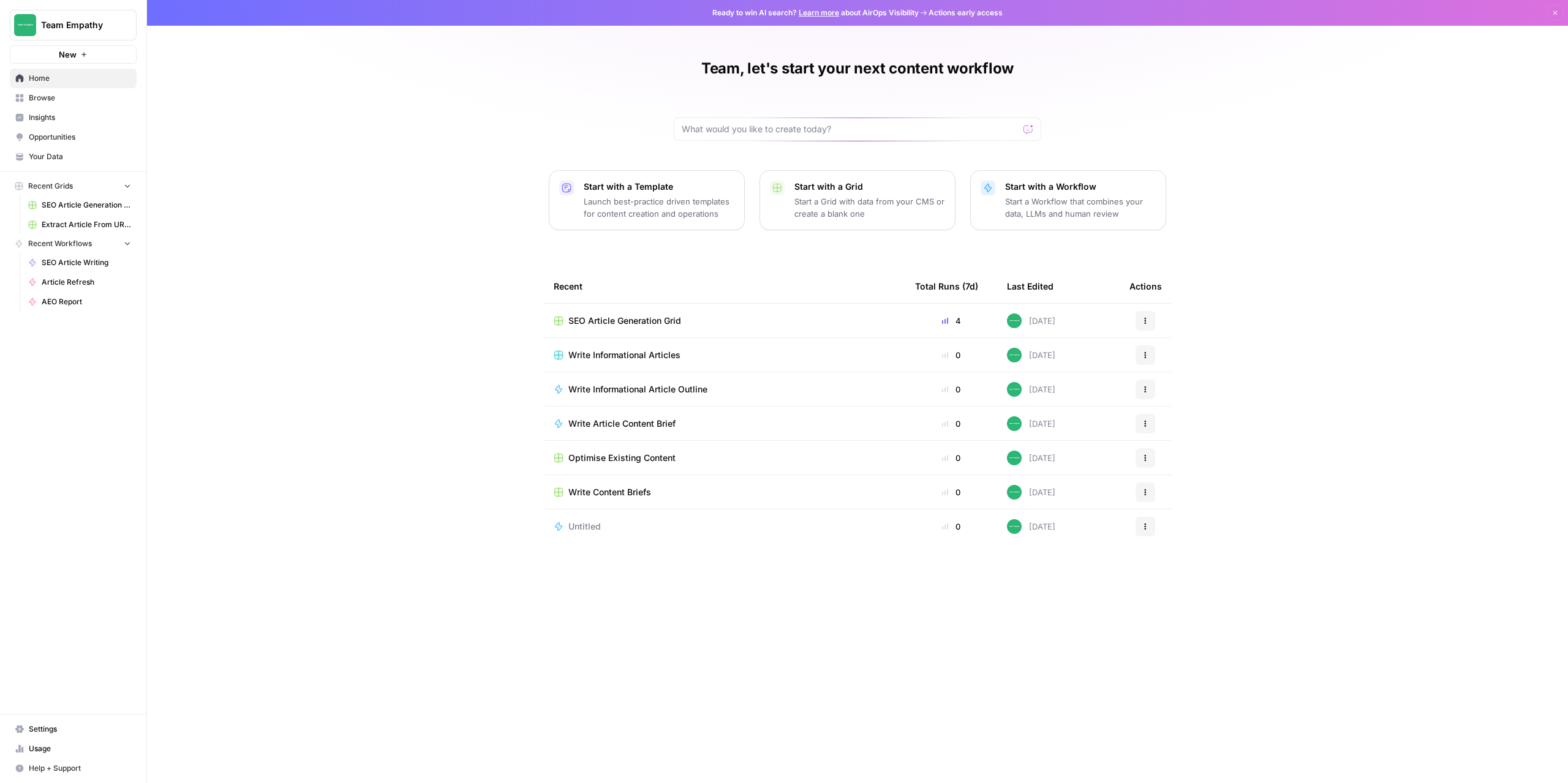
click at [60, 103] on span "Browse" at bounding box center [80, 98] width 103 height 11
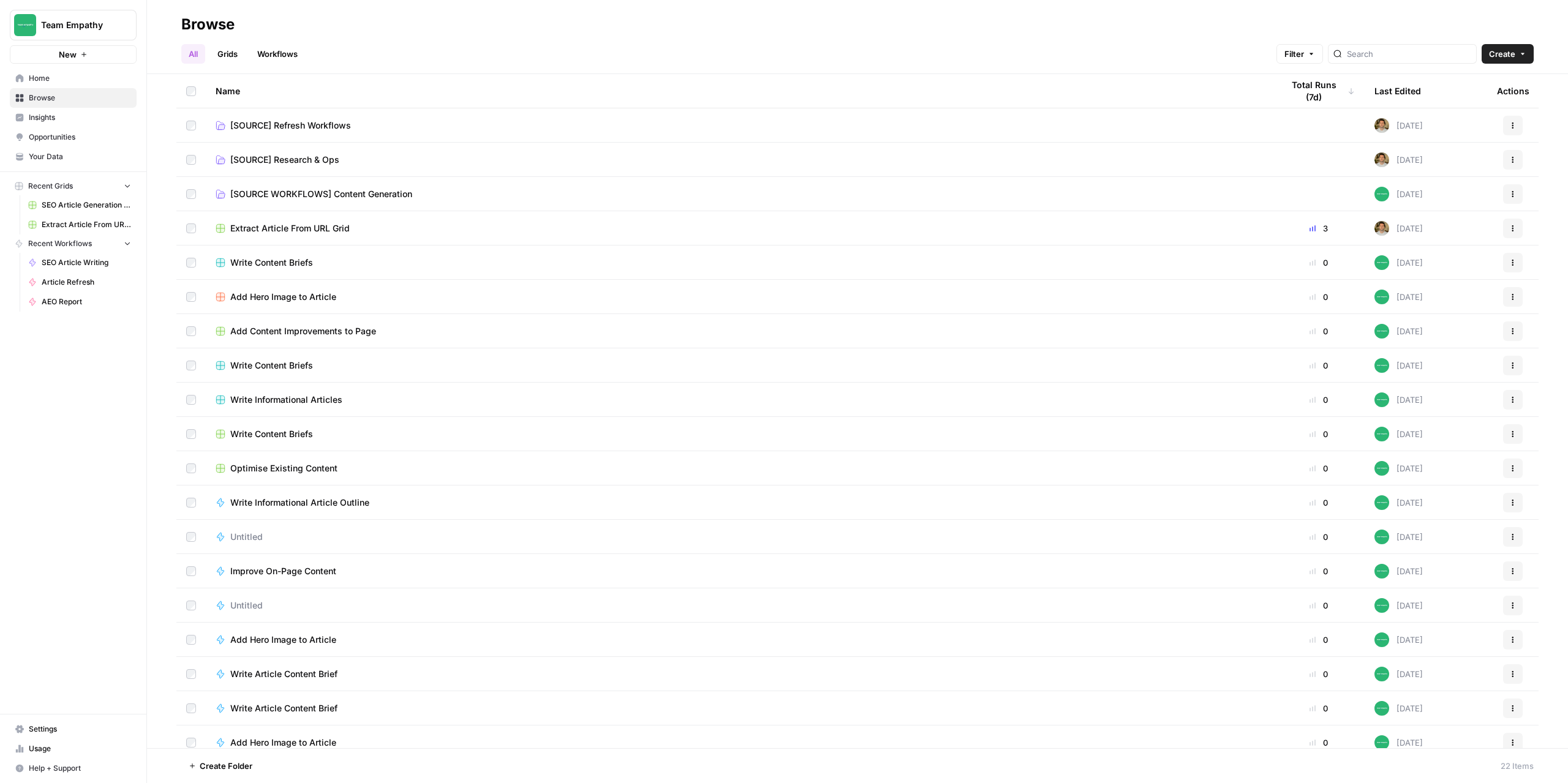
click at [290, 50] on link "Workflows" at bounding box center [277, 54] width 56 height 20
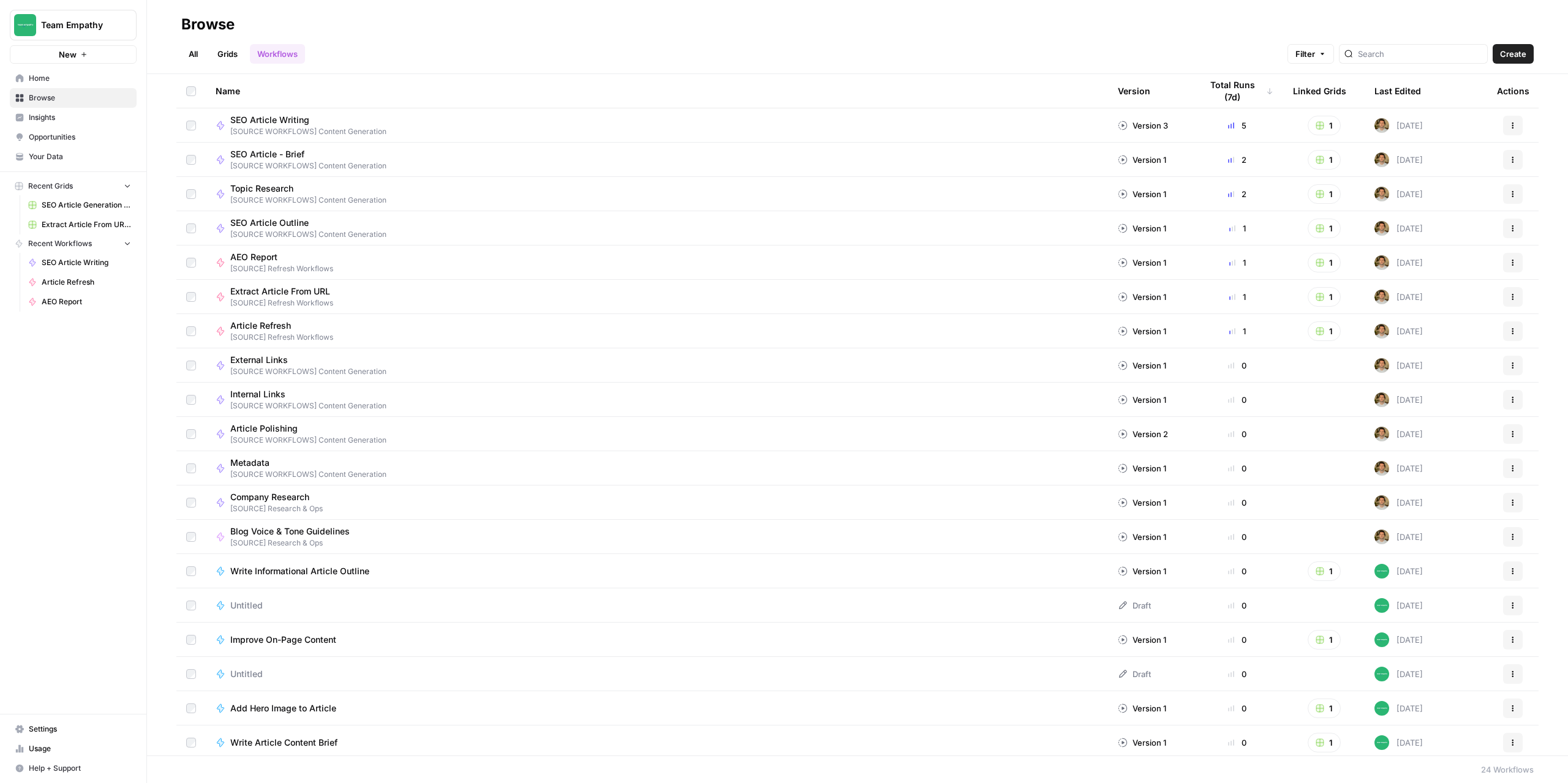
click at [311, 120] on span "SEO Article Writing" at bounding box center [304, 120] width 147 height 12
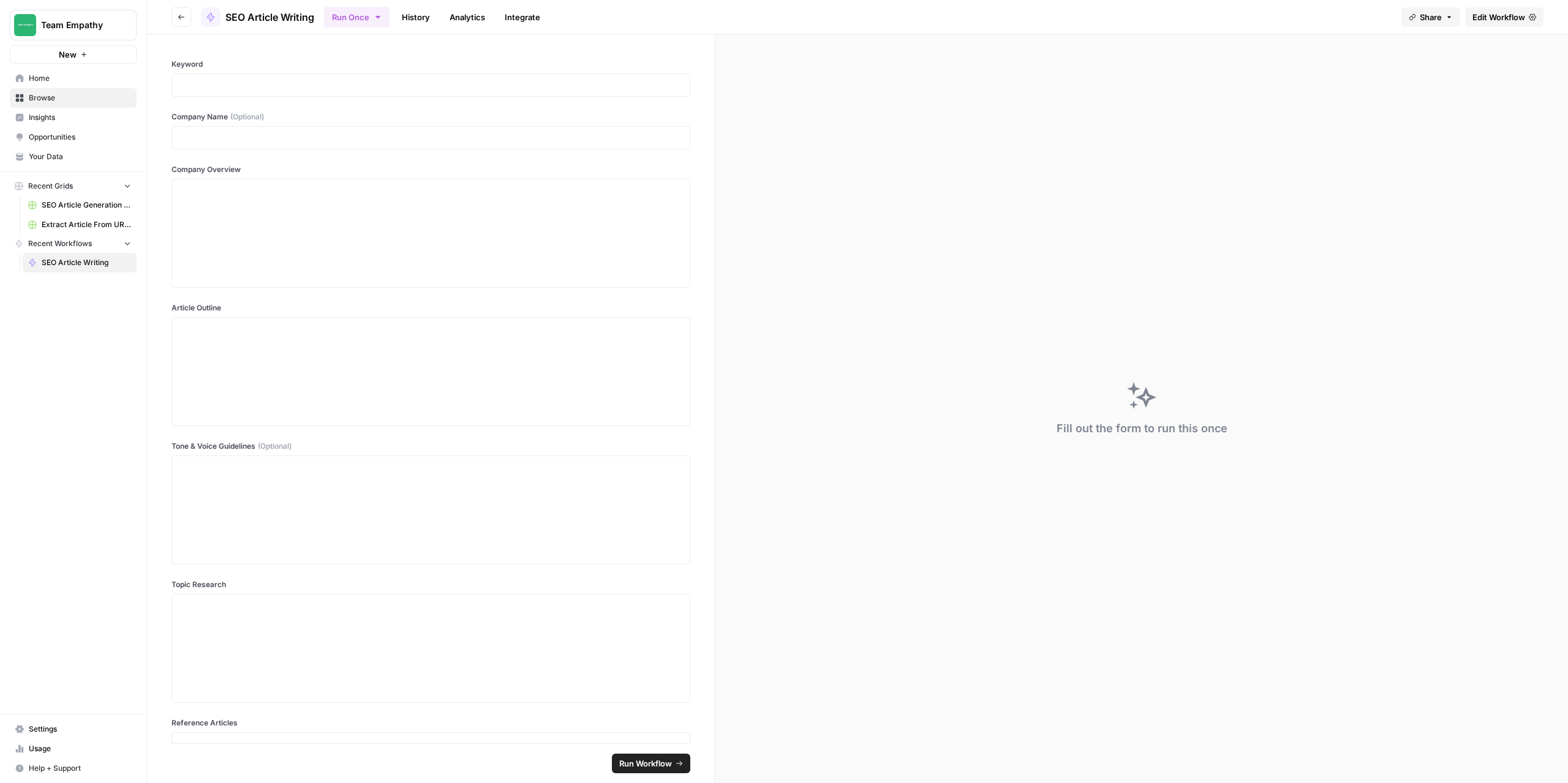
click at [1505, 12] on span "Edit Workflow" at bounding box center [1498, 17] width 53 height 12
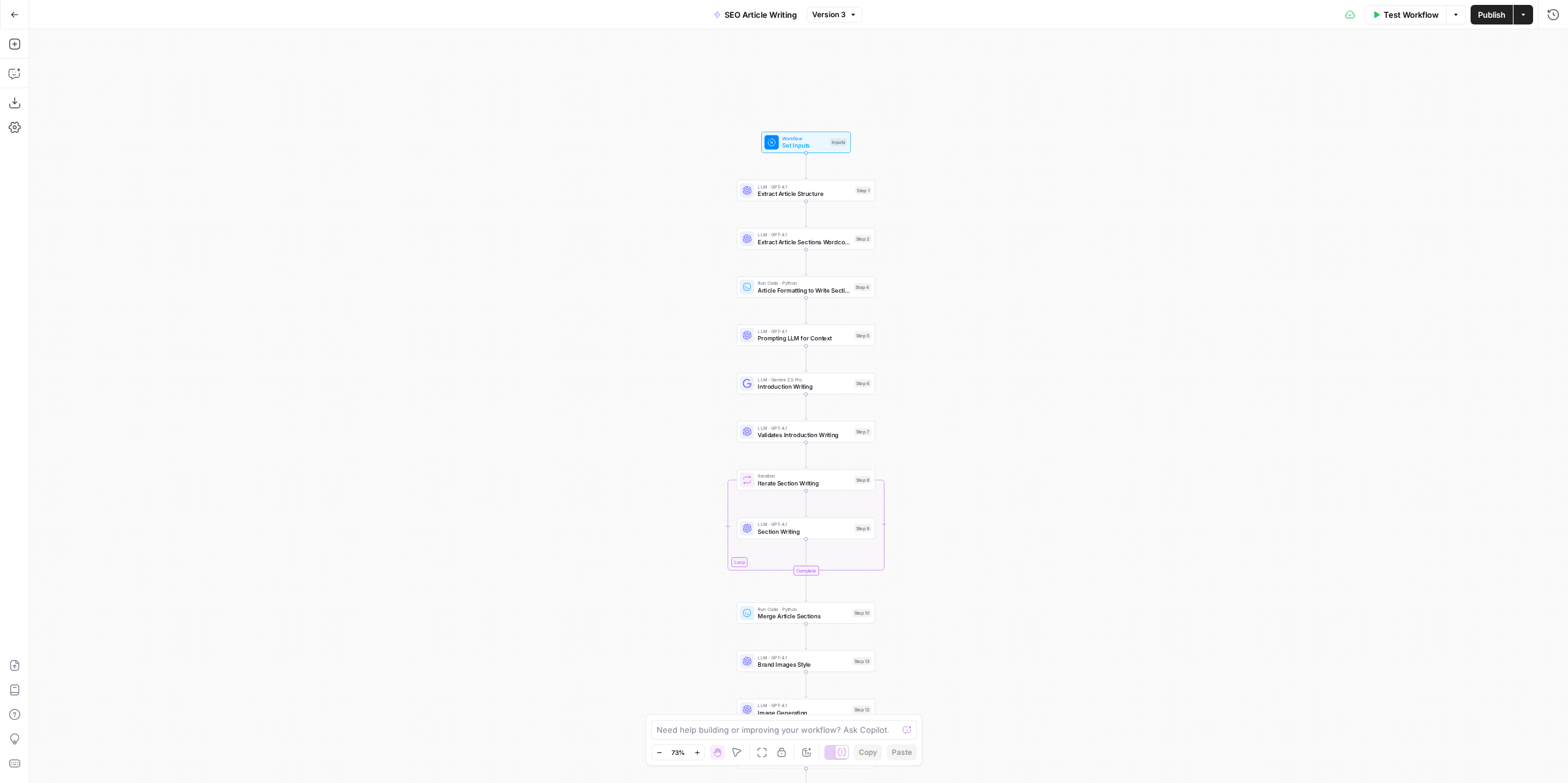
drag, startPoint x: 1029, startPoint y: 284, endPoint x: 1041, endPoint y: 221, distance: 64.1
click at [1041, 221] on div "Workflow Set Inputs Inputs LLM · GPT-4.1 Extract Article Structure Step 1 LLM ·…" at bounding box center [798, 406] width 1539 height 754
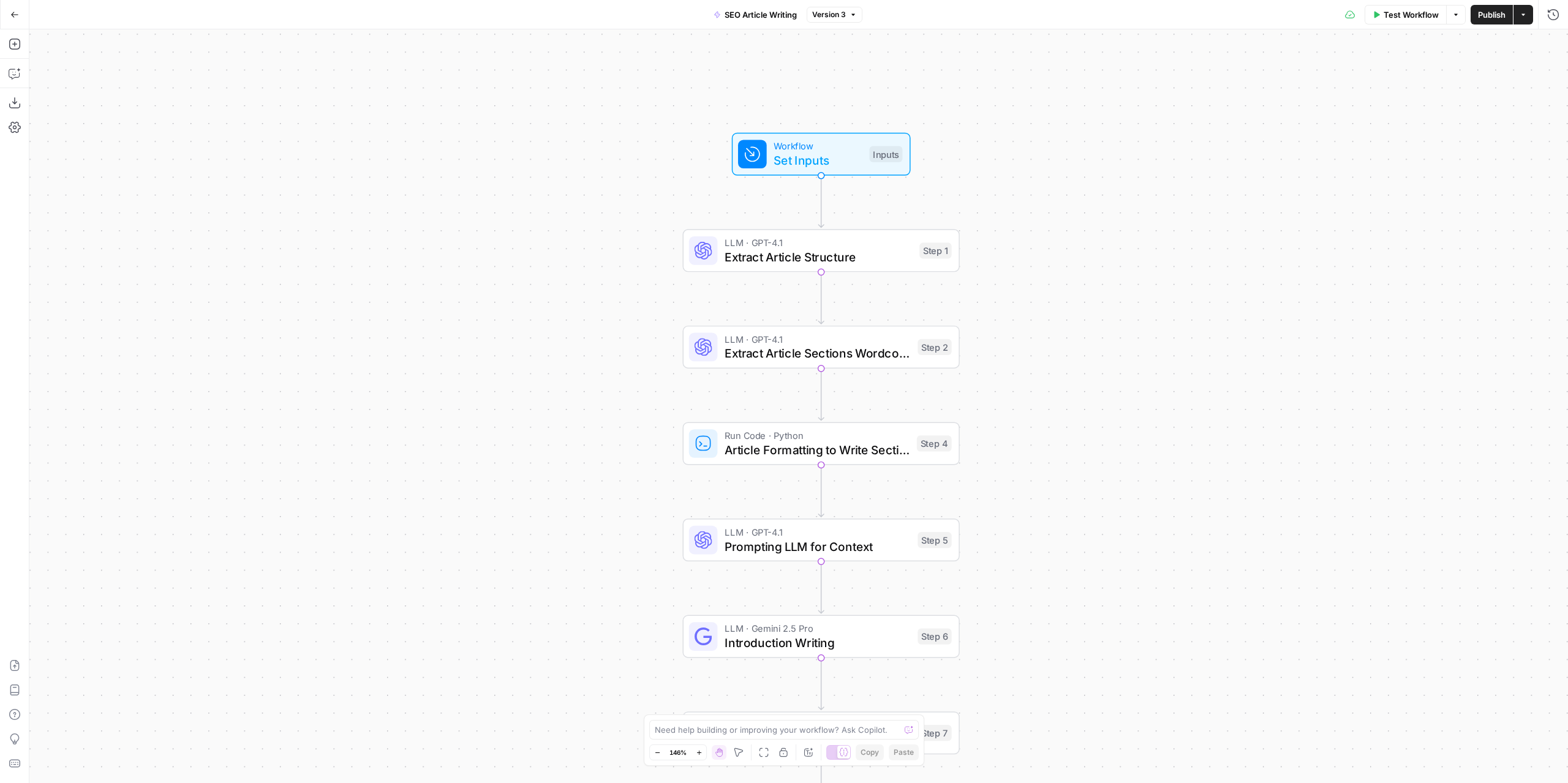
drag, startPoint x: 1087, startPoint y: 262, endPoint x: 1118, endPoint y: 341, distance: 84.9
click at [1118, 341] on div "Workflow Set Inputs Inputs LLM · GPT-4.1 Extract Article Structure Step 1 LLM ·…" at bounding box center [798, 406] width 1539 height 754
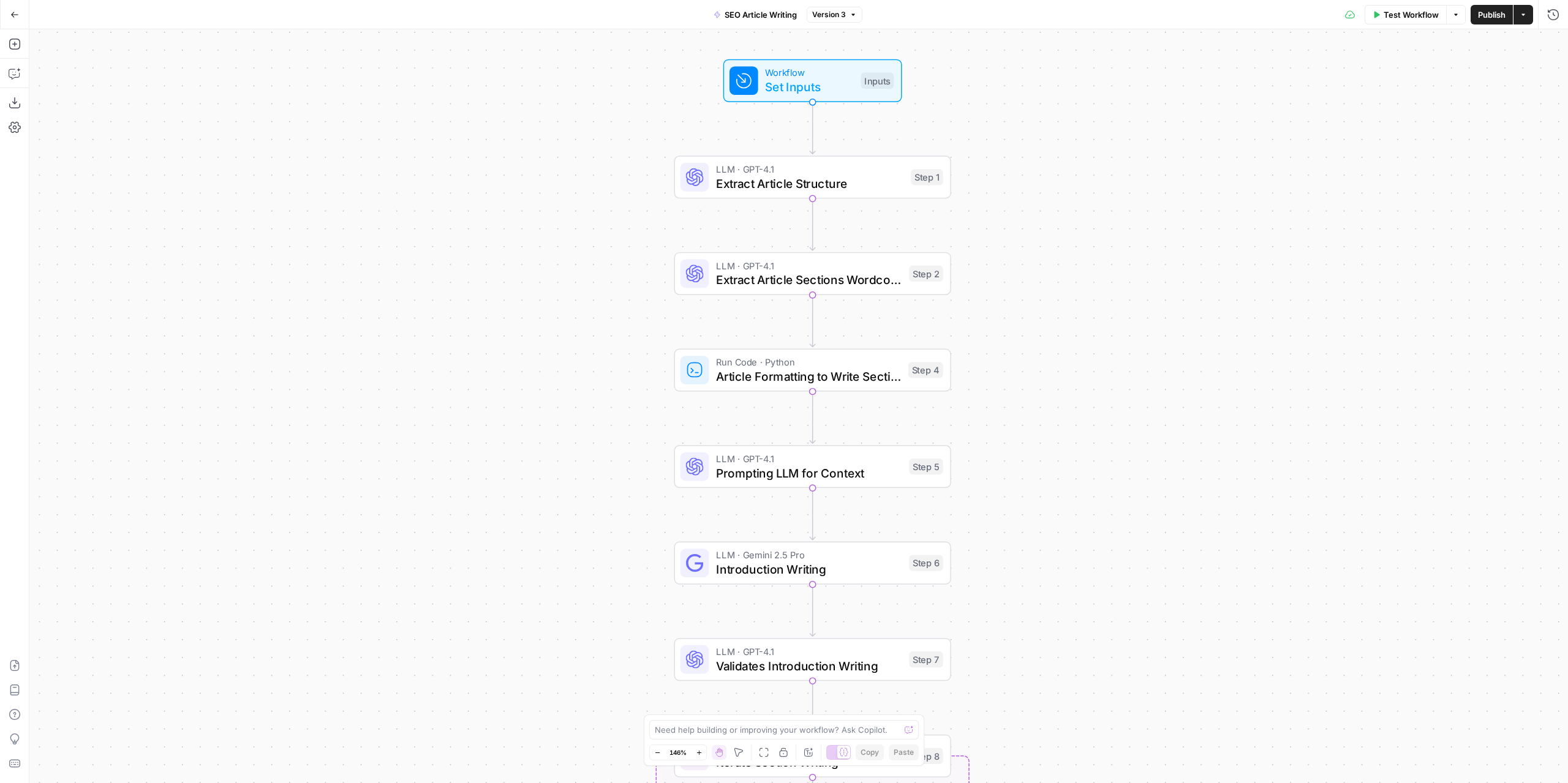
drag, startPoint x: 1132, startPoint y: 478, endPoint x: 1143, endPoint y: 368, distance: 110.5
click at [1143, 368] on div "Workflow Set Inputs Inputs LLM · GPT-4.1 Extract Article Structure Step 1 LLM ·…" at bounding box center [798, 406] width 1539 height 754
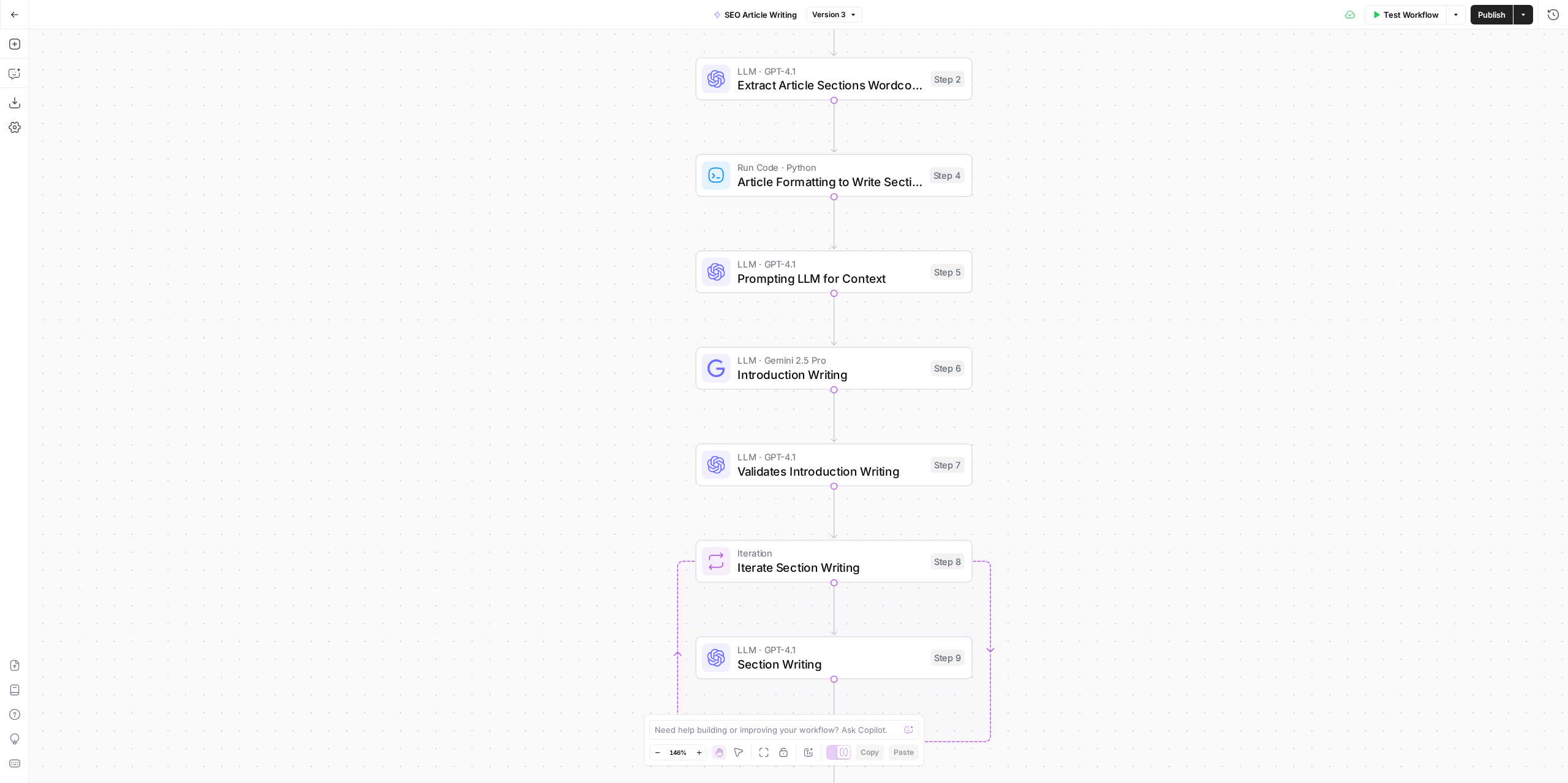
drag, startPoint x: 1213, startPoint y: 363, endPoint x: 1239, endPoint y: 264, distance: 102.4
click at [1239, 264] on div "Workflow Set Inputs Inputs LLM · GPT-4.1 Extract Article Structure Step 1 LLM ·…" at bounding box center [798, 406] width 1539 height 754
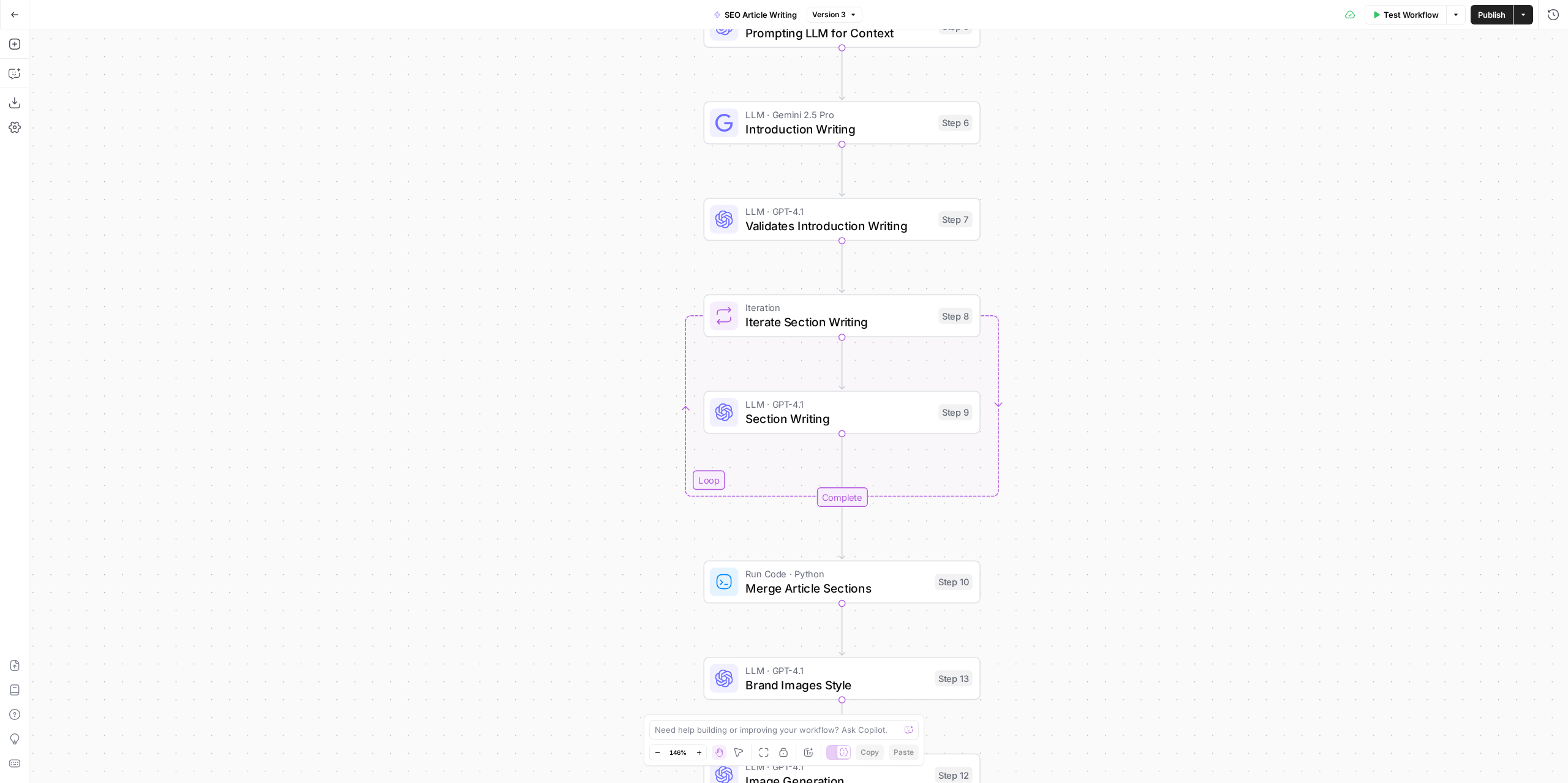
drag, startPoint x: 1153, startPoint y: 326, endPoint x: 1154, endPoint y: 155, distance: 171.0
click at [1155, 158] on div "Workflow Set Inputs Inputs LLM · GPT-4.1 Extract Article Structure Step 1 LLM ·…" at bounding box center [798, 406] width 1539 height 754
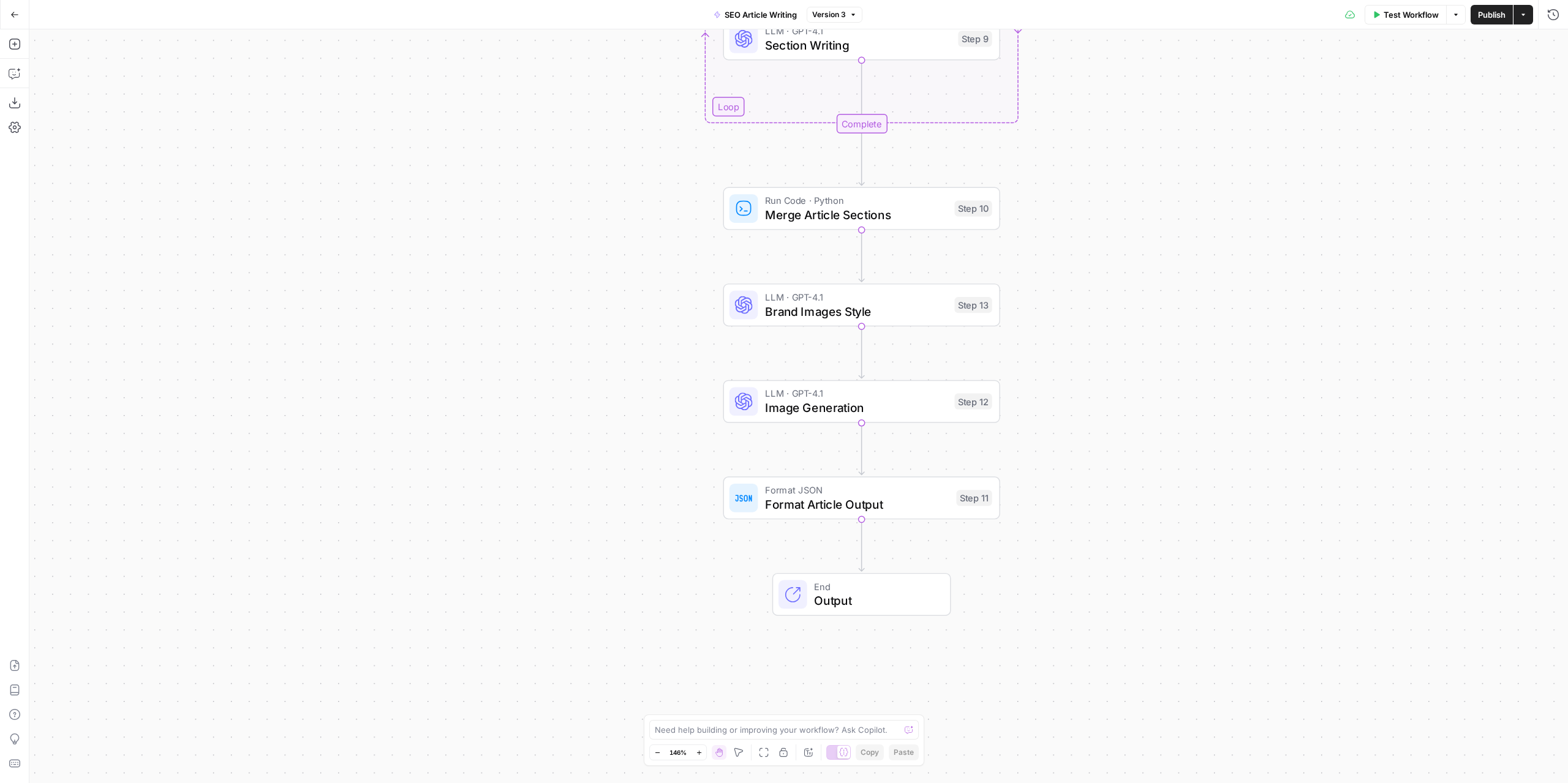
drag, startPoint x: 1181, startPoint y: 403, endPoint x: 1204, endPoint y: 148, distance: 256.0
click at [1204, 150] on div "Workflow Set Inputs Inputs LLM · GPT-4.1 Extract Article Structure Step 1 LLM ·…" at bounding box center [798, 406] width 1539 height 754
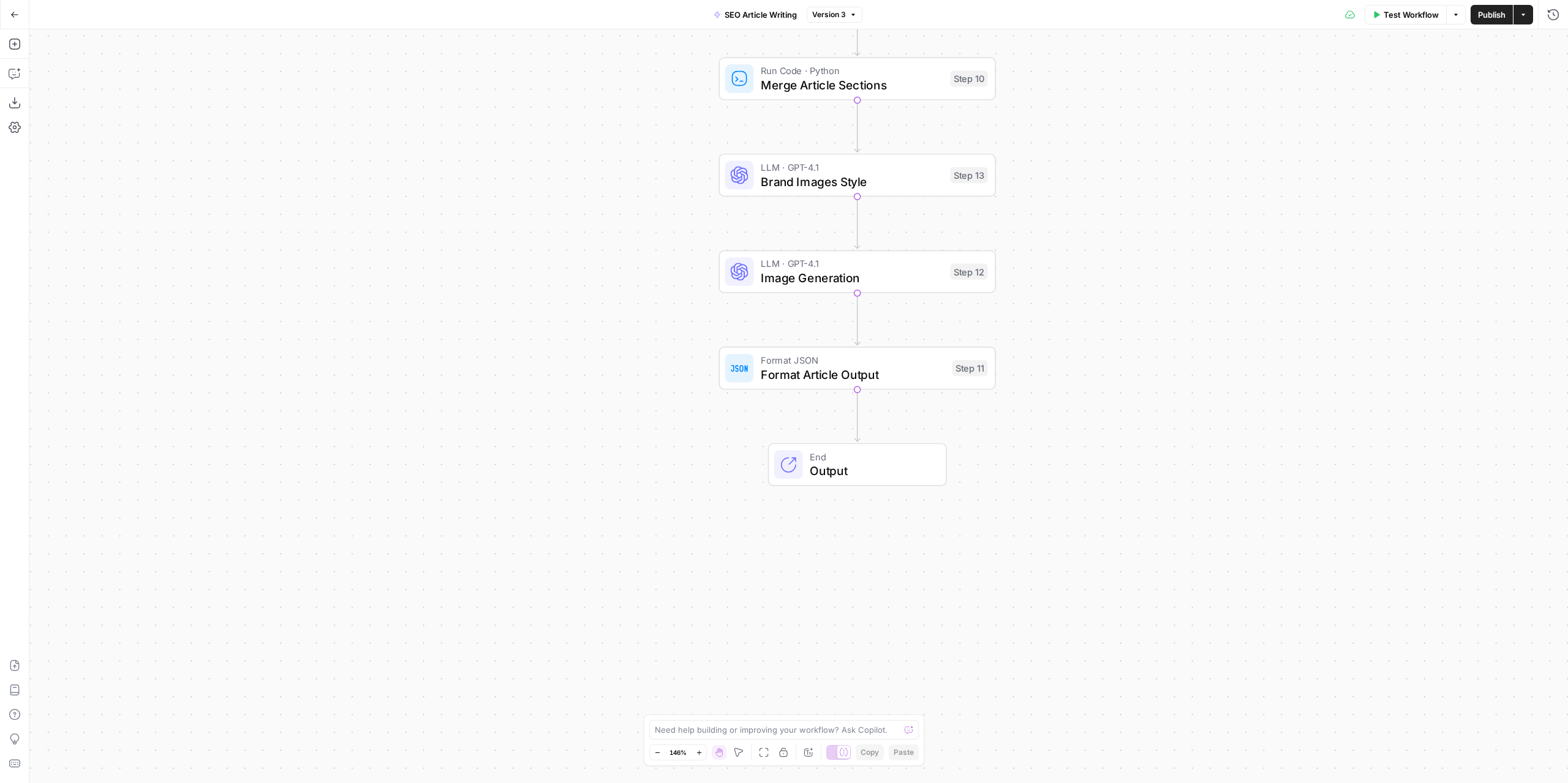
drag, startPoint x: 1128, startPoint y: 291, endPoint x: 1128, endPoint y: 278, distance: 13.0
click at [1128, 278] on div "Workflow Set Inputs Inputs LLM · GPT-4.1 Extract Article Structure Step 1 LLM ·…" at bounding box center [798, 406] width 1539 height 754
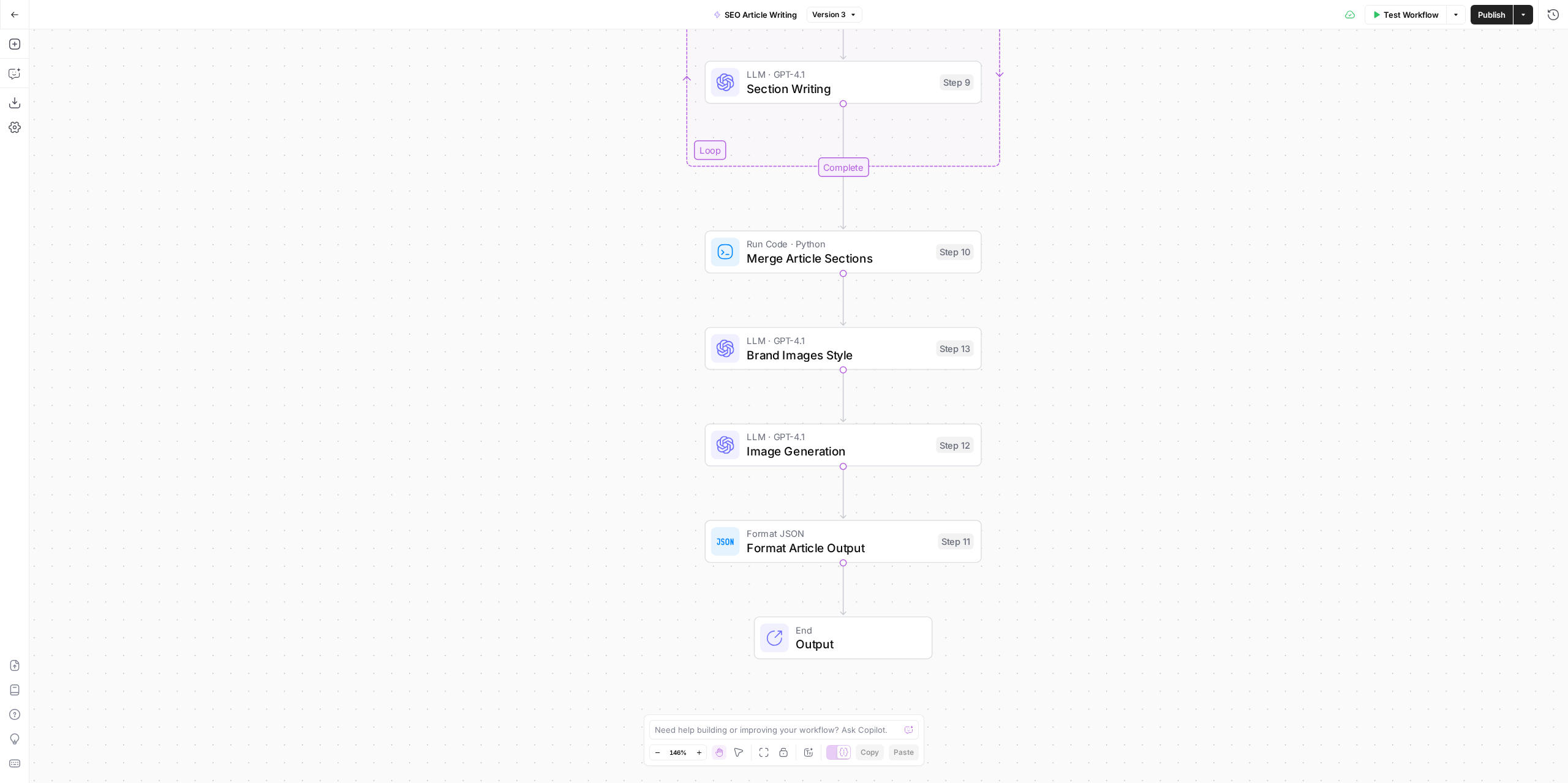
drag, startPoint x: 1096, startPoint y: 152, endPoint x: 1080, endPoint y: 346, distance: 194.7
click at [1080, 346] on div "Workflow Set Inputs Inputs LLM · GPT-4.1 Extract Article Structure Step 1 LLM ·…" at bounding box center [798, 406] width 1539 height 754
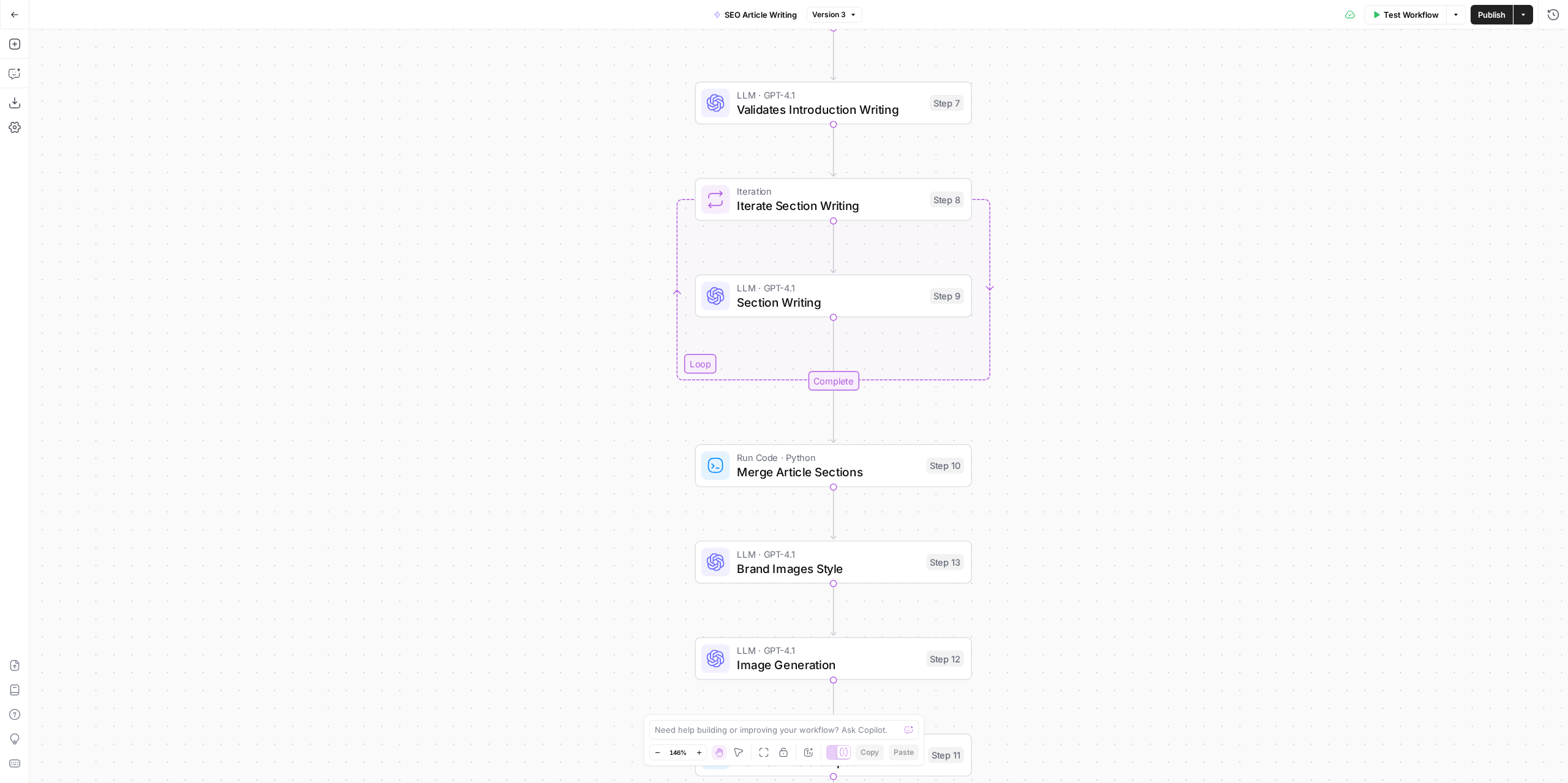
drag, startPoint x: 1144, startPoint y: 182, endPoint x: 1125, endPoint y: 336, distance: 155.2
click at [1133, 395] on div "Workflow Set Inputs Inputs LLM · GPT-4.1 Extract Article Structure Step 1 LLM ·…" at bounding box center [798, 406] width 1539 height 754
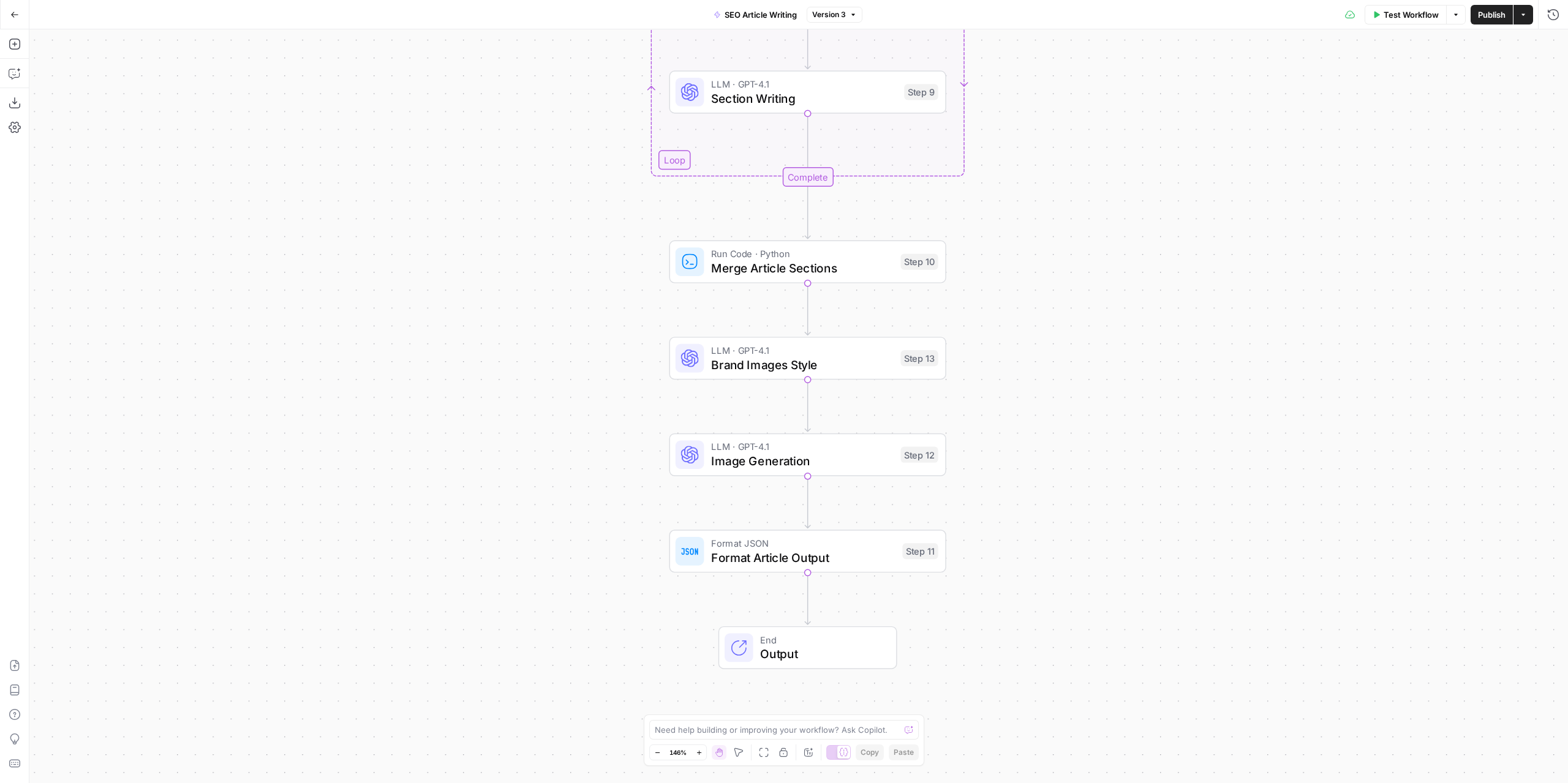
drag, startPoint x: 1113, startPoint y: 123, endPoint x: 1053, endPoint y: 400, distance: 283.4
click at [1062, 509] on div "Workflow Set Inputs Inputs LLM · GPT-4.1 Extract Article Structure Step 1 LLM ·…" at bounding box center [798, 406] width 1539 height 754
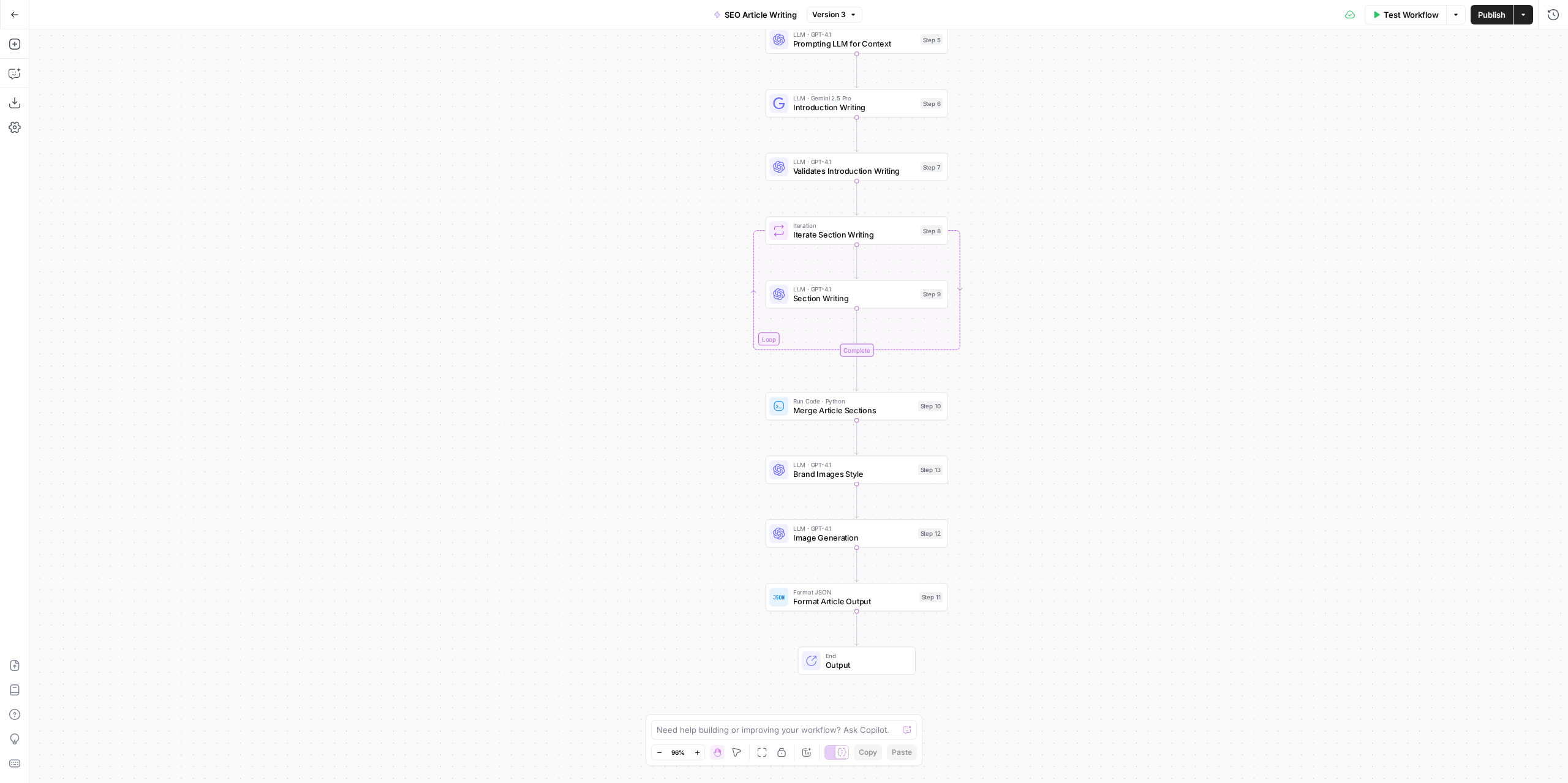
click at [1064, 361] on div "Workflow Set Inputs Inputs LLM · GPT-4.1 Extract Article Structure Step 1 LLM ·…" at bounding box center [798, 406] width 1539 height 754
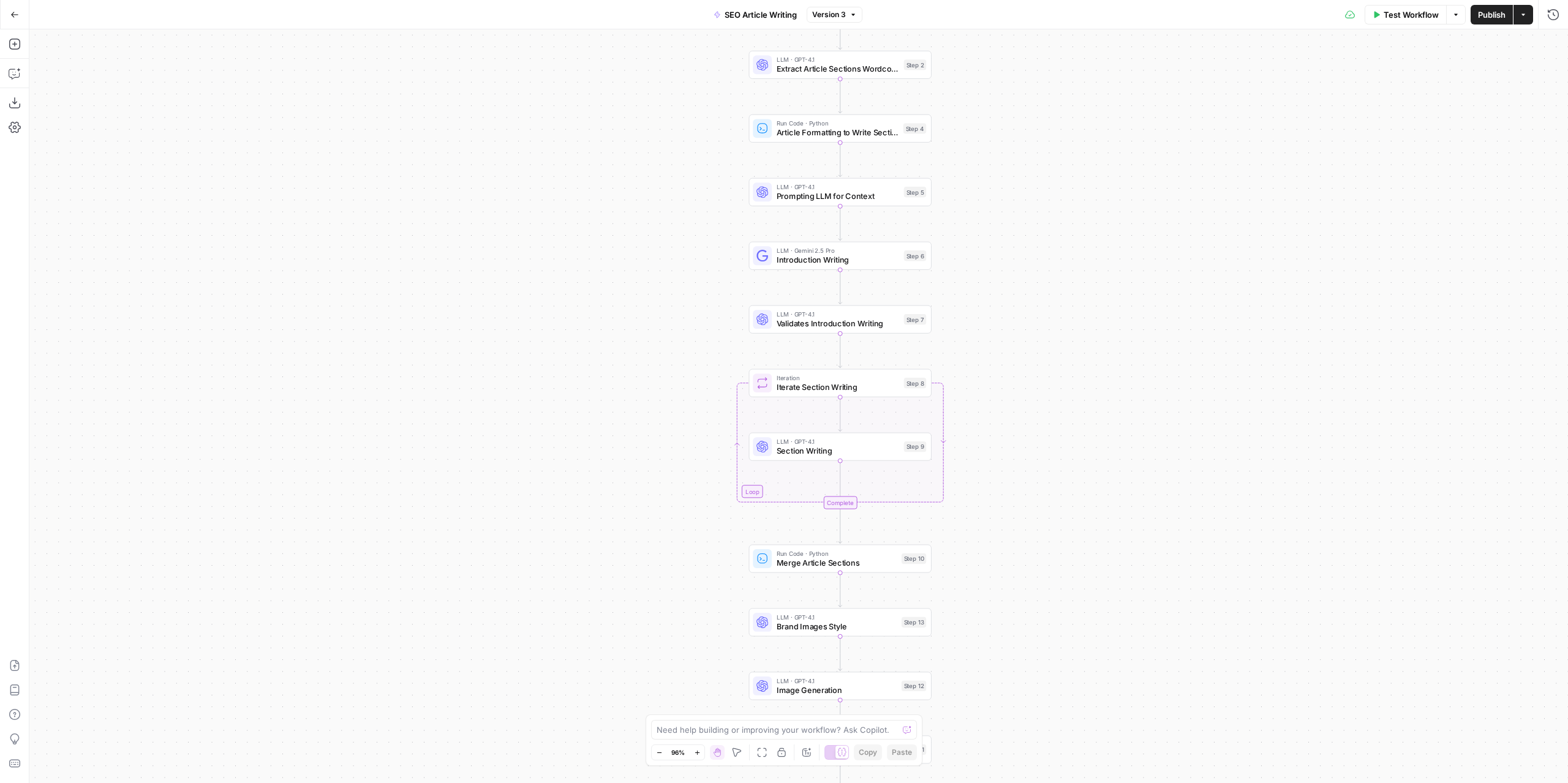
click at [19, 17] on icon "button" at bounding box center [14, 14] width 8 height 8
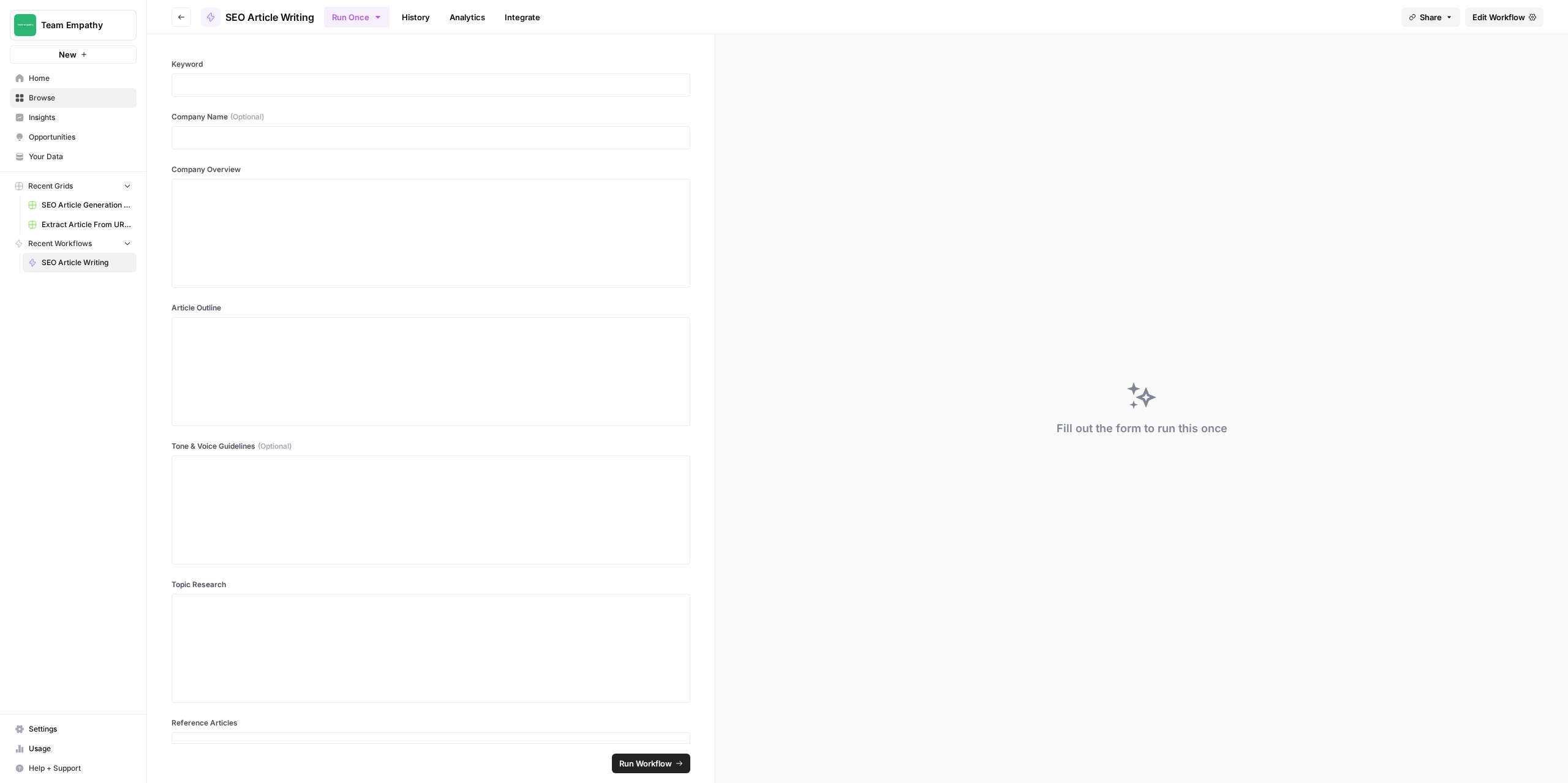
click at [179, 20] on icon "button" at bounding box center [182, 17] width 8 height 8
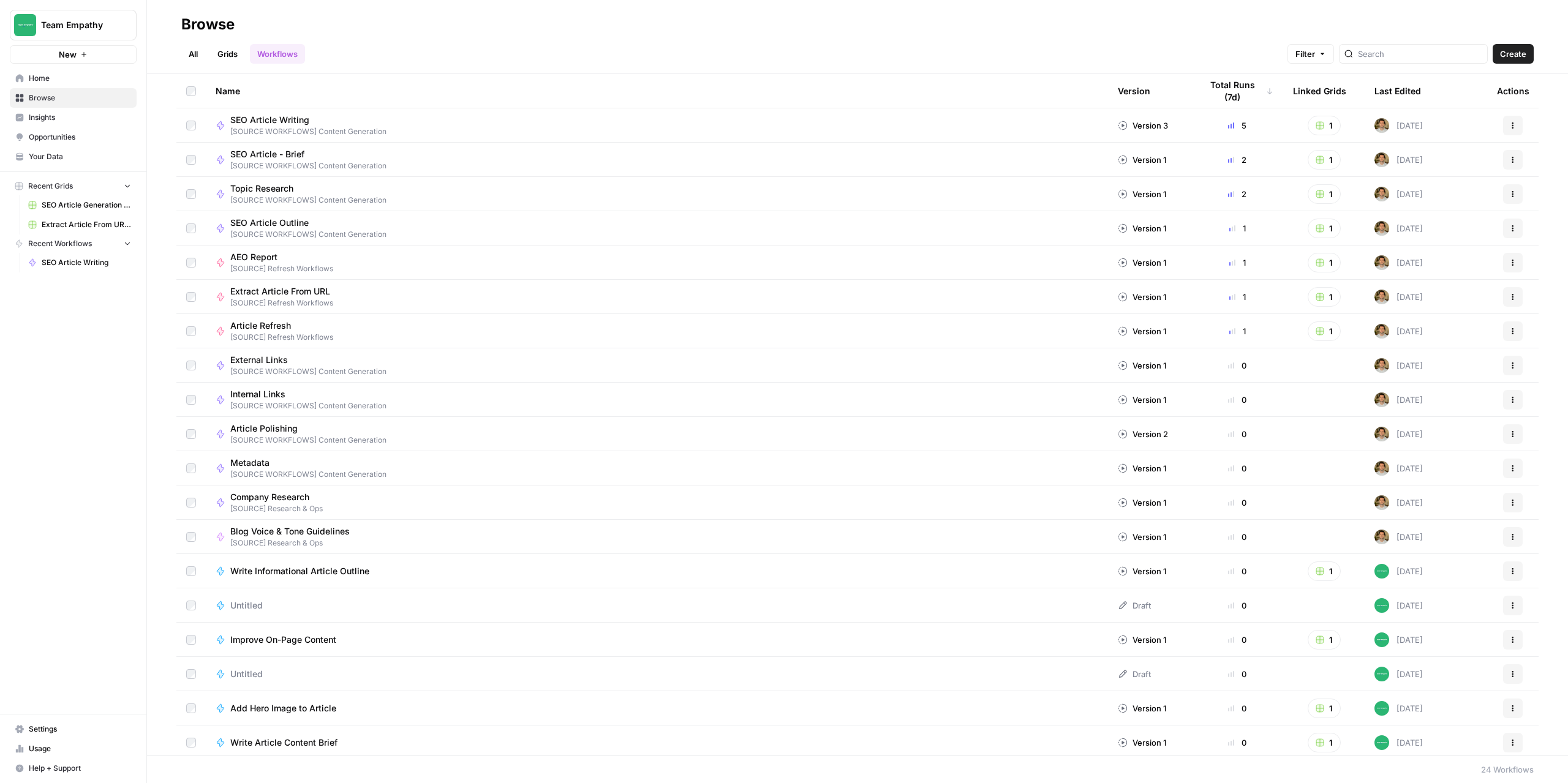
click at [224, 57] on link "Grids" at bounding box center [227, 54] width 35 height 20
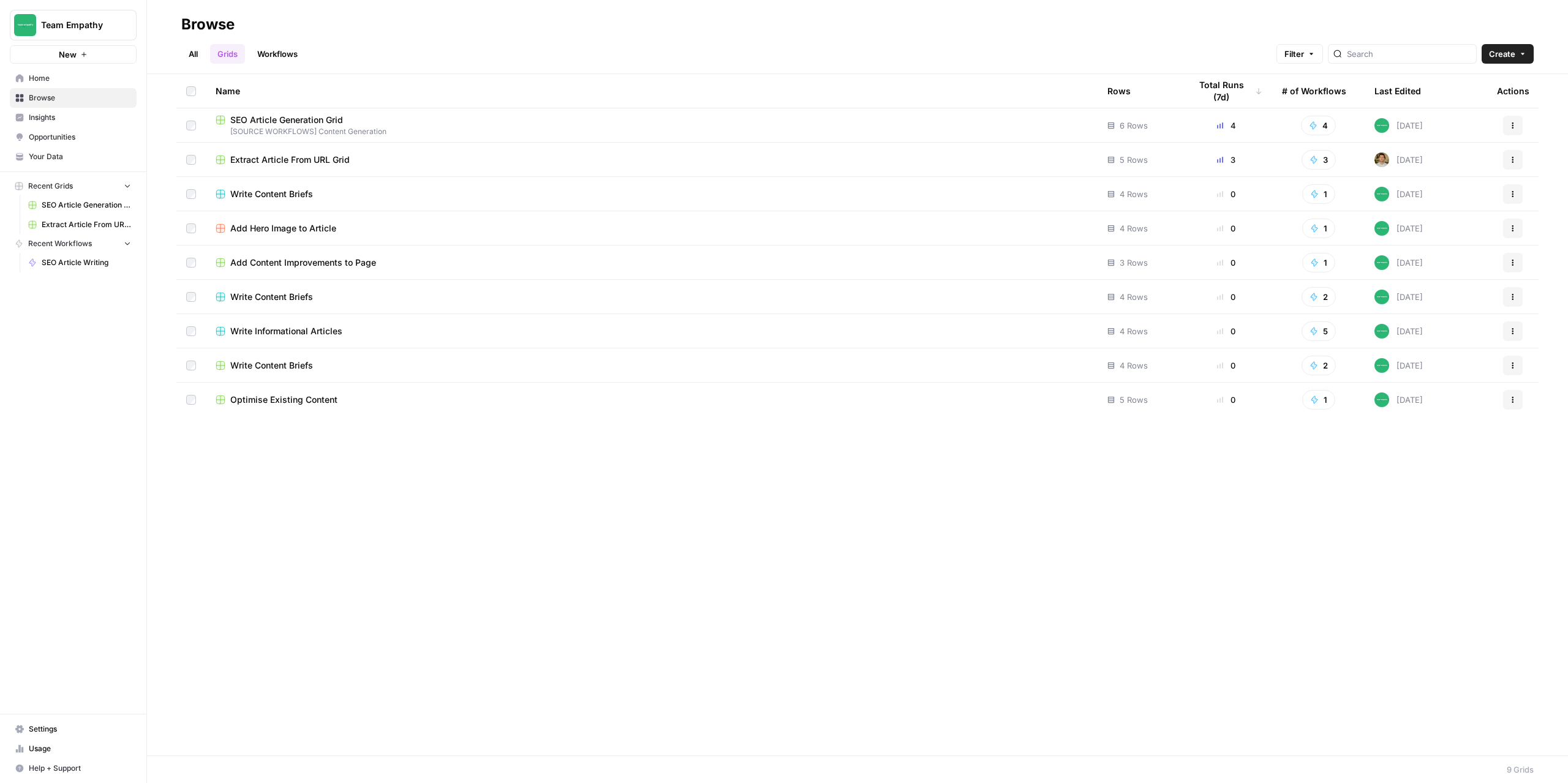
click at [312, 131] on span "[SOURCE WORKFLOWS] Content Generation" at bounding box center [651, 132] width 872 height 11
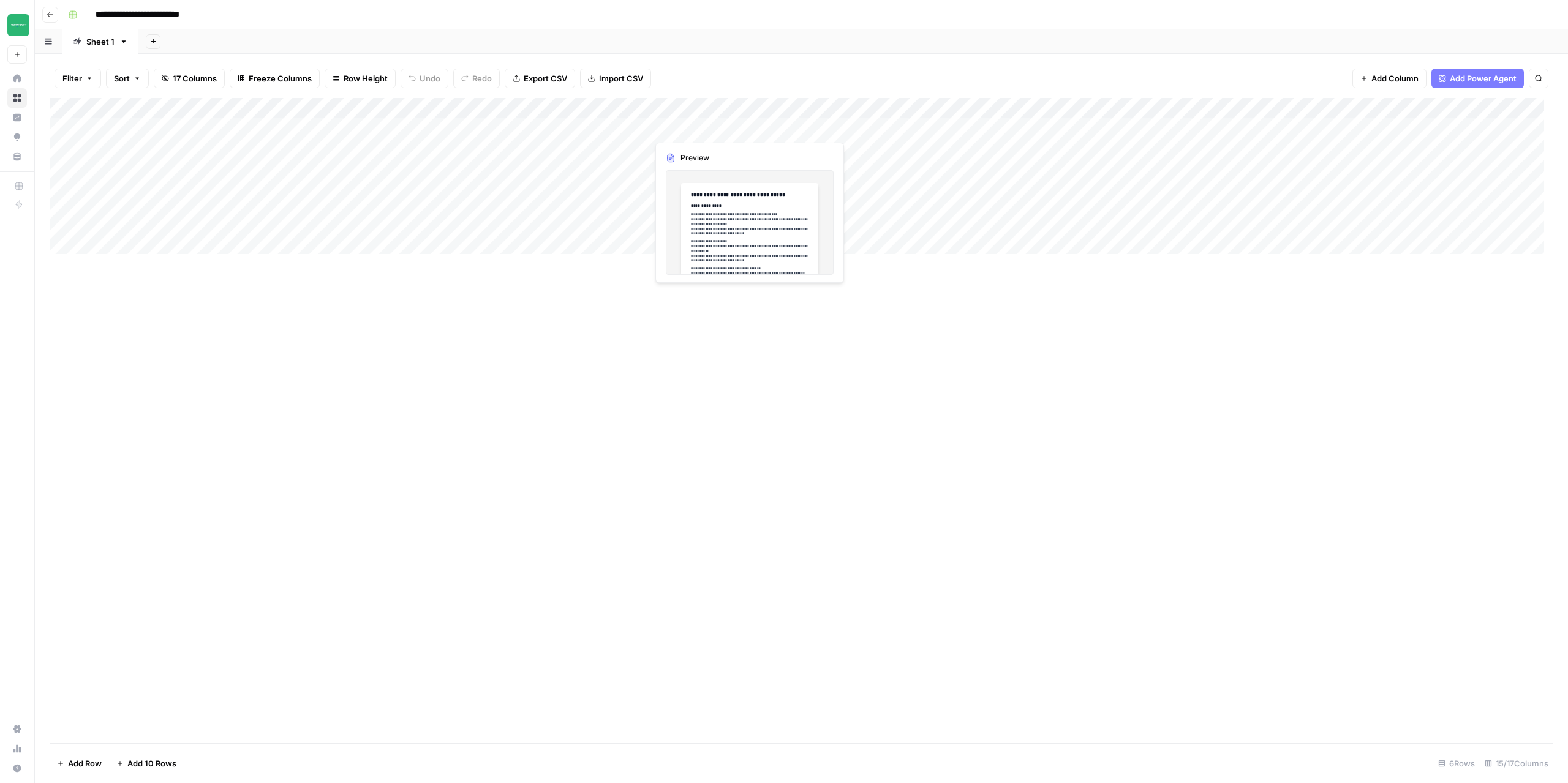
click at [680, 127] on div "Add Column" at bounding box center [802, 181] width 1504 height 166
click at [815, 132] on div "Add Column" at bounding box center [802, 181] width 1504 height 166
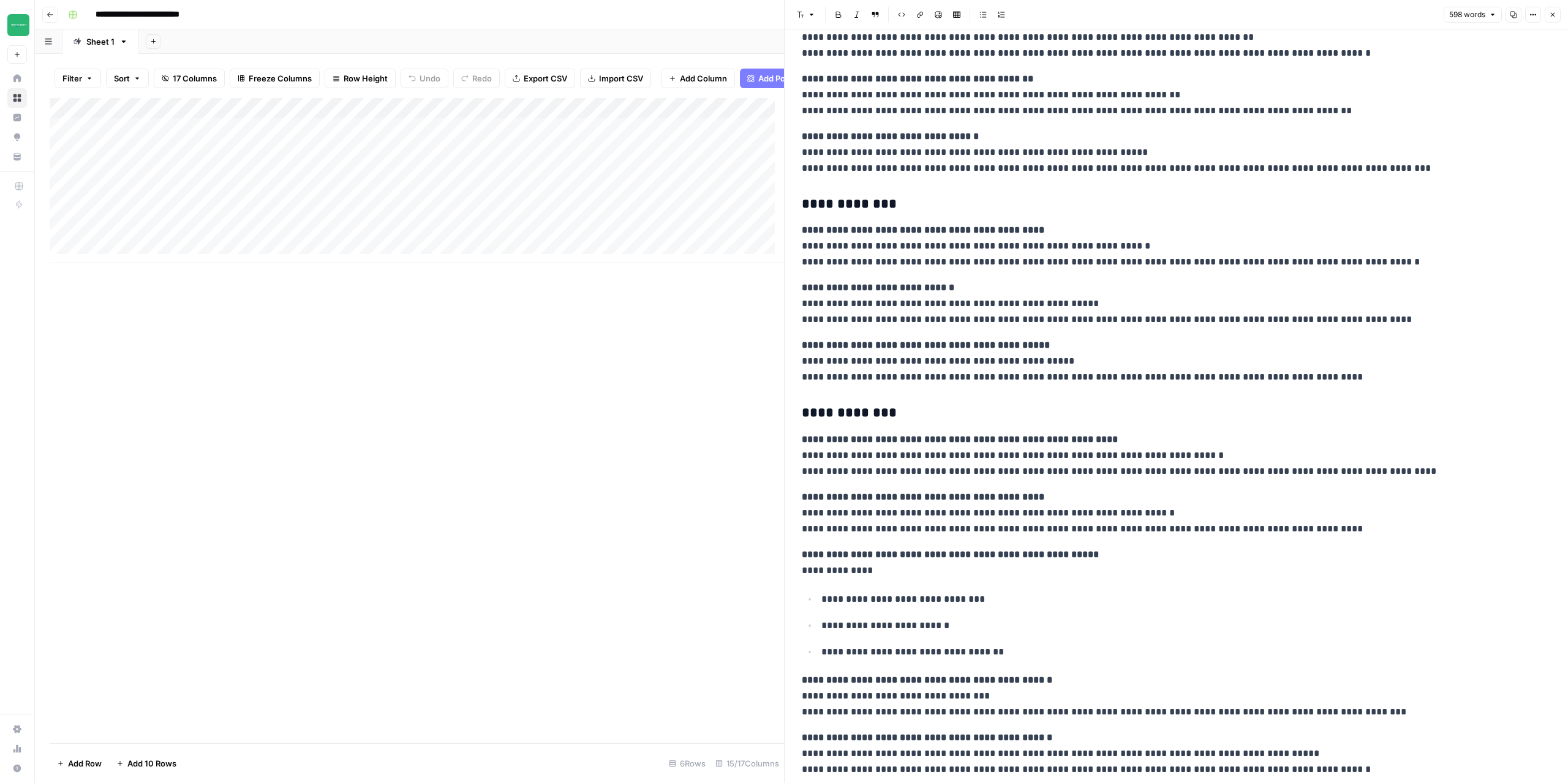
scroll to position [147, 0]
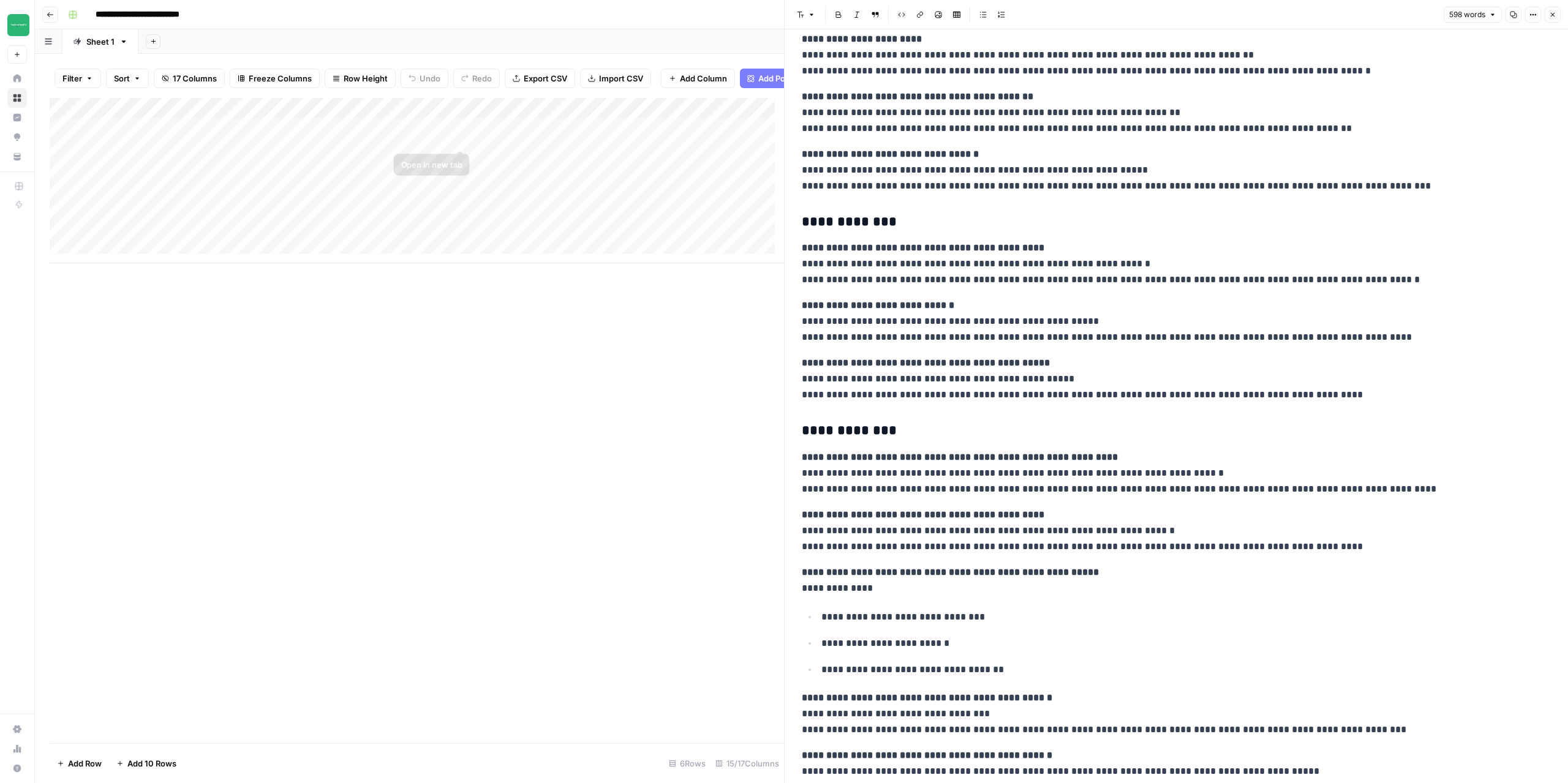
click at [623, 147] on div "Add Column" at bounding box center [417, 181] width 734 height 166
click at [633, 143] on div "Add Column" at bounding box center [417, 181] width 734 height 166
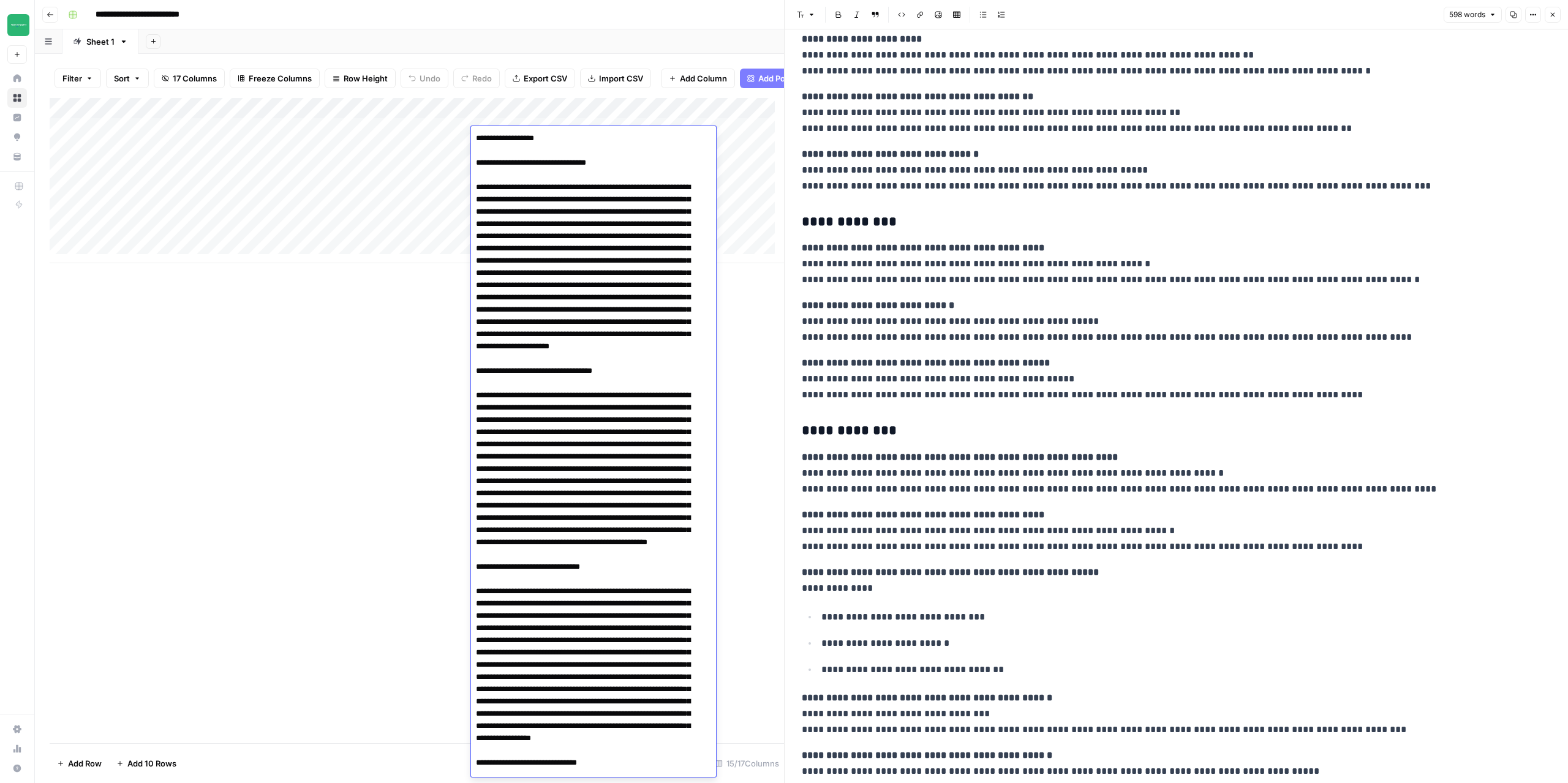
click at [633, 143] on textarea at bounding box center [588, 610] width 236 height 960
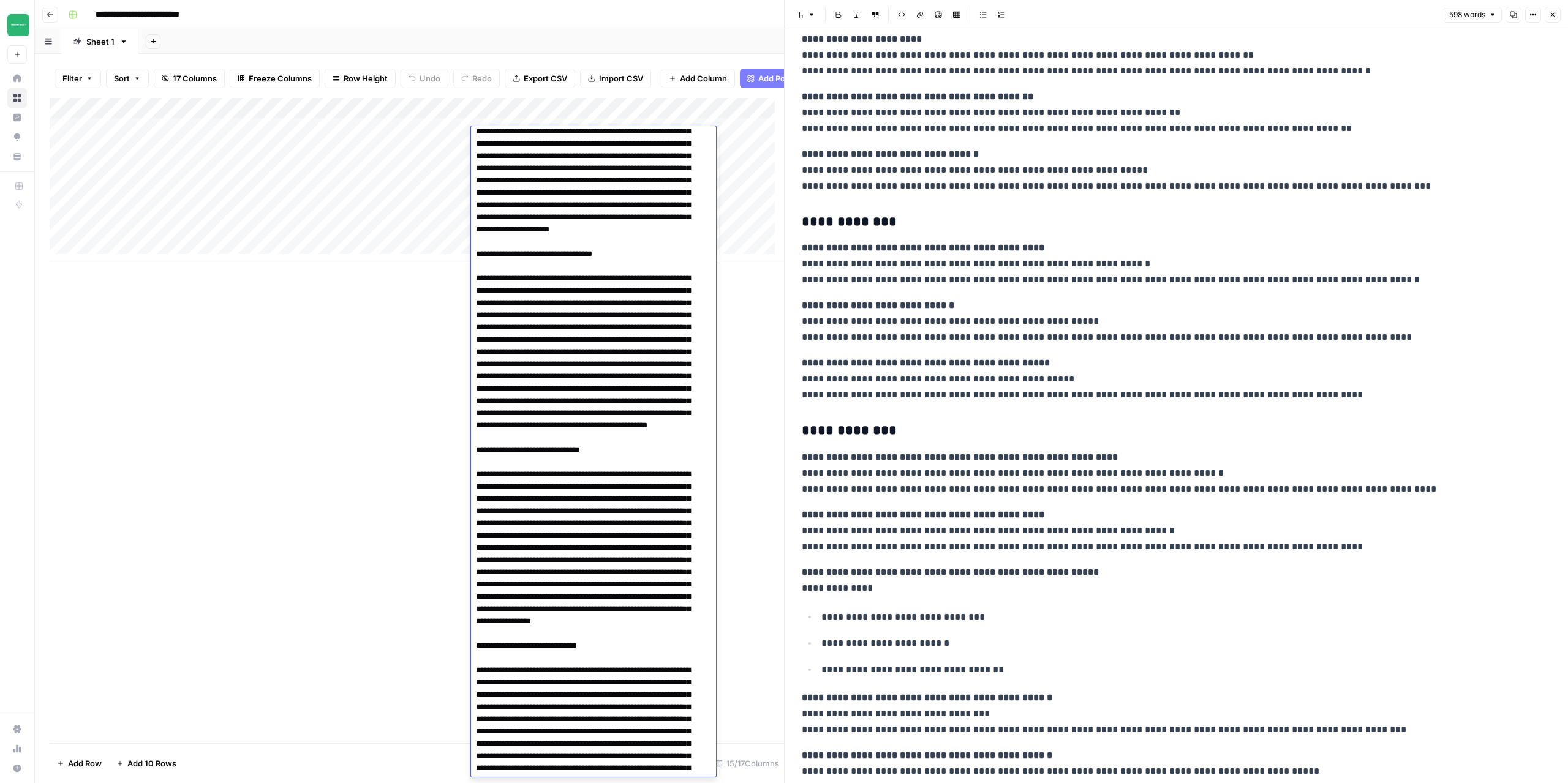
scroll to position [68, 0]
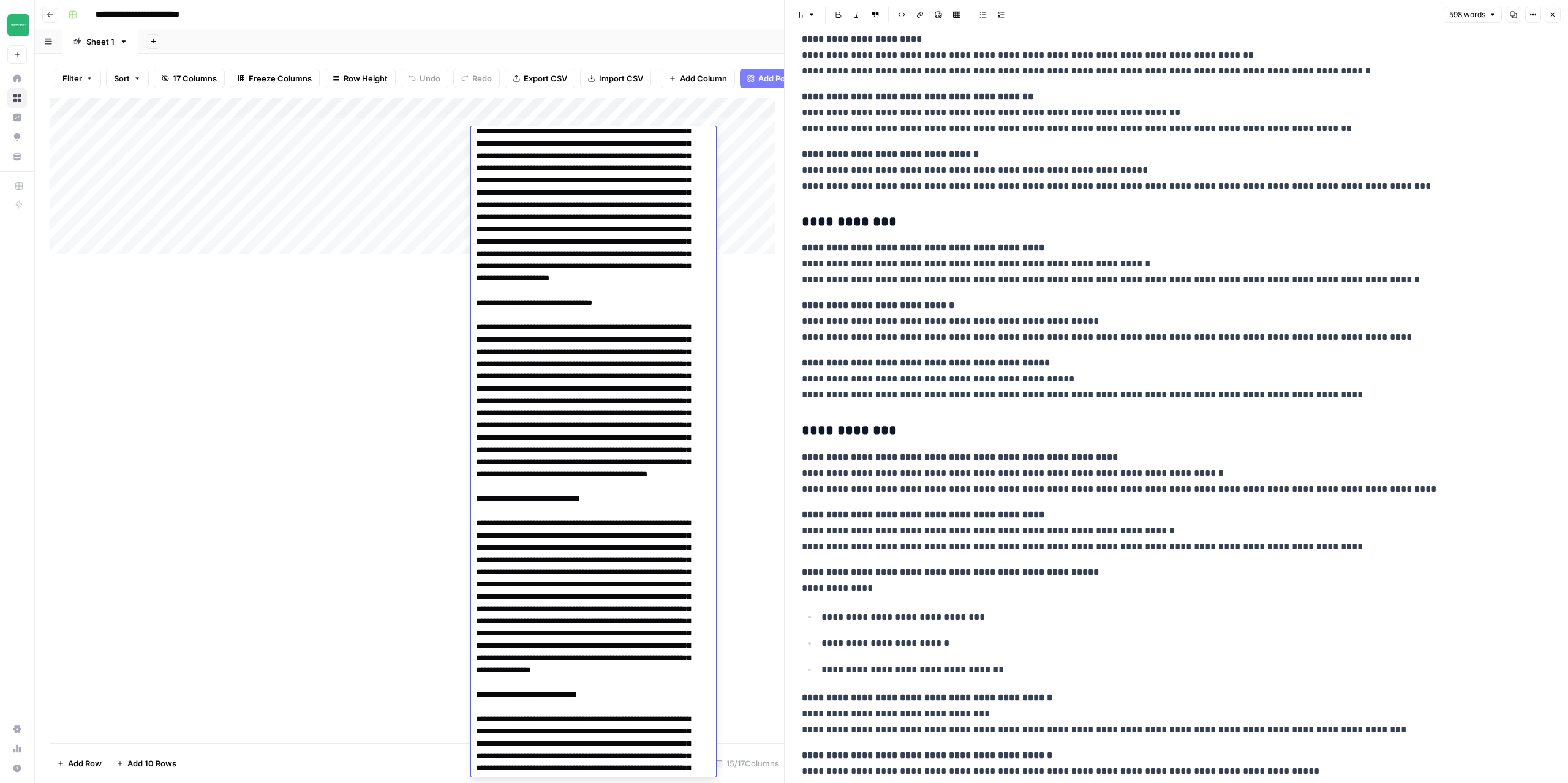
drag, startPoint x: 759, startPoint y: 355, endPoint x: 712, endPoint y: 318, distance: 59.8
click at [757, 354] on div "Add Column" at bounding box center [417, 421] width 734 height 646
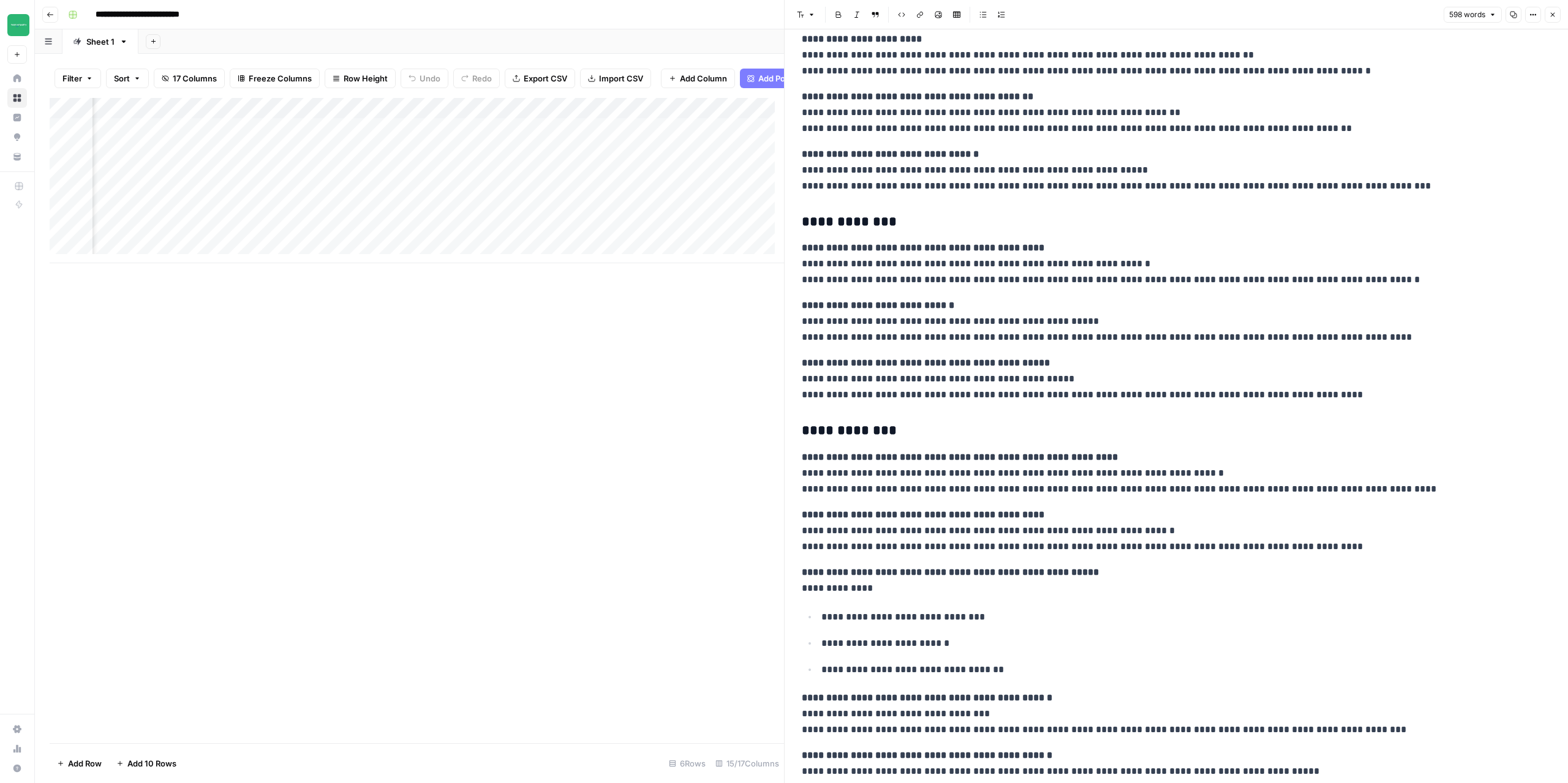
scroll to position [0, 177]
click at [590, 358] on div "Add Column" at bounding box center [417, 421] width 734 height 646
click at [1553, 19] on button "Close" at bounding box center [1552, 14] width 16 height 16
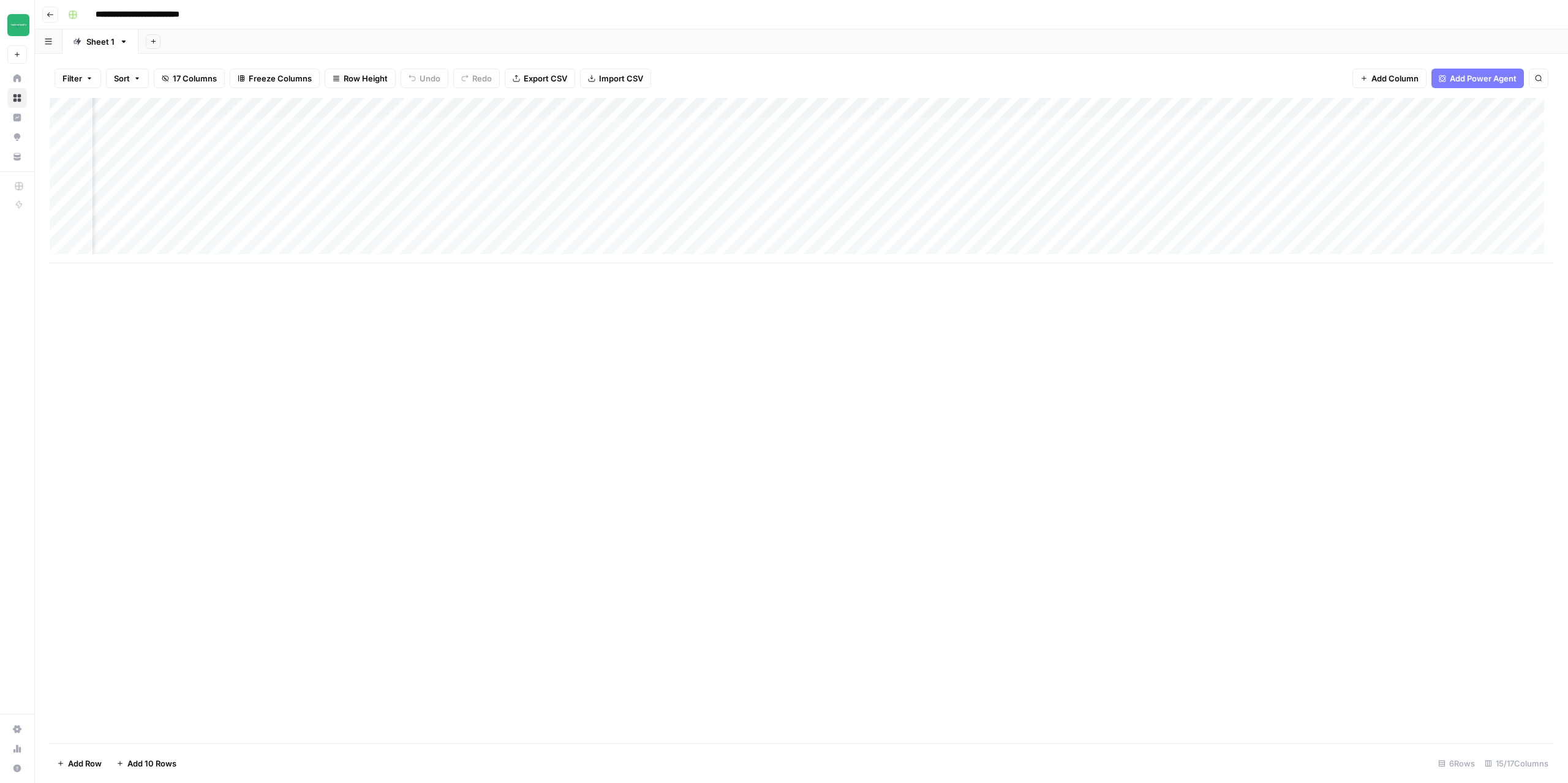
scroll to position [0, 527]
click at [1200, 130] on div "Add Column" at bounding box center [802, 181] width 1504 height 166
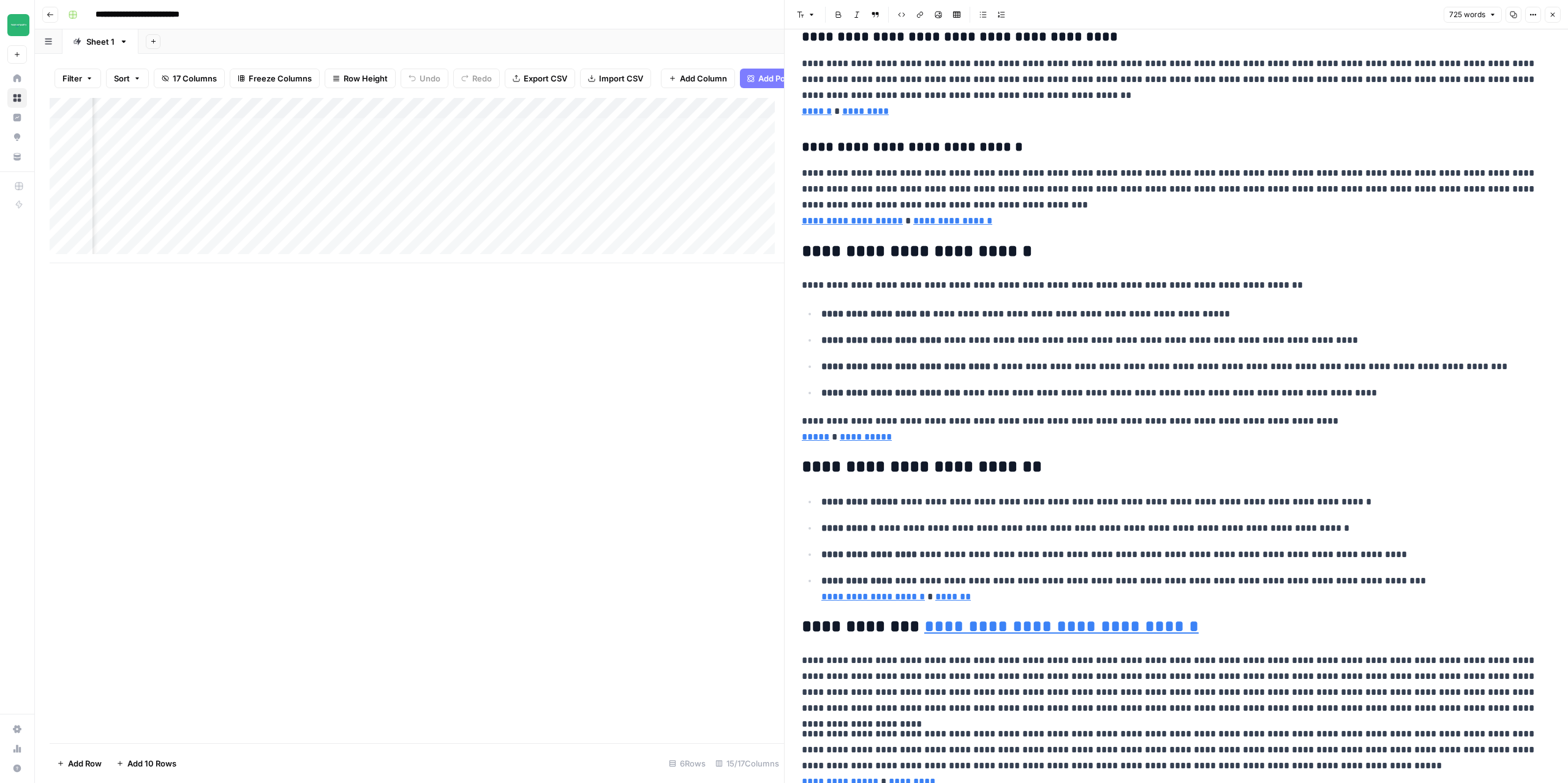
scroll to position [408, 0]
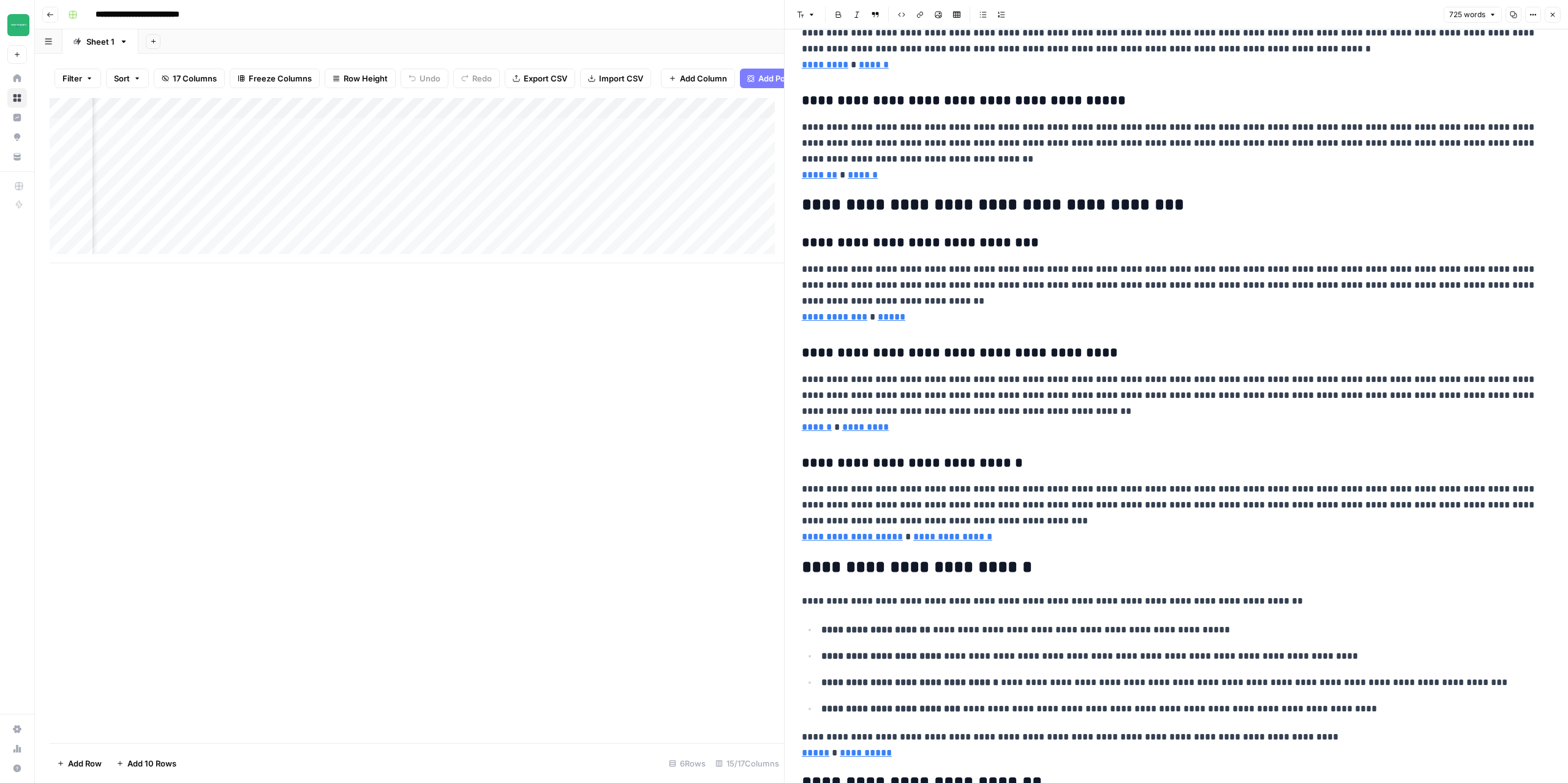
click at [1551, 17] on icon "button" at bounding box center [1553, 15] width 8 height 8
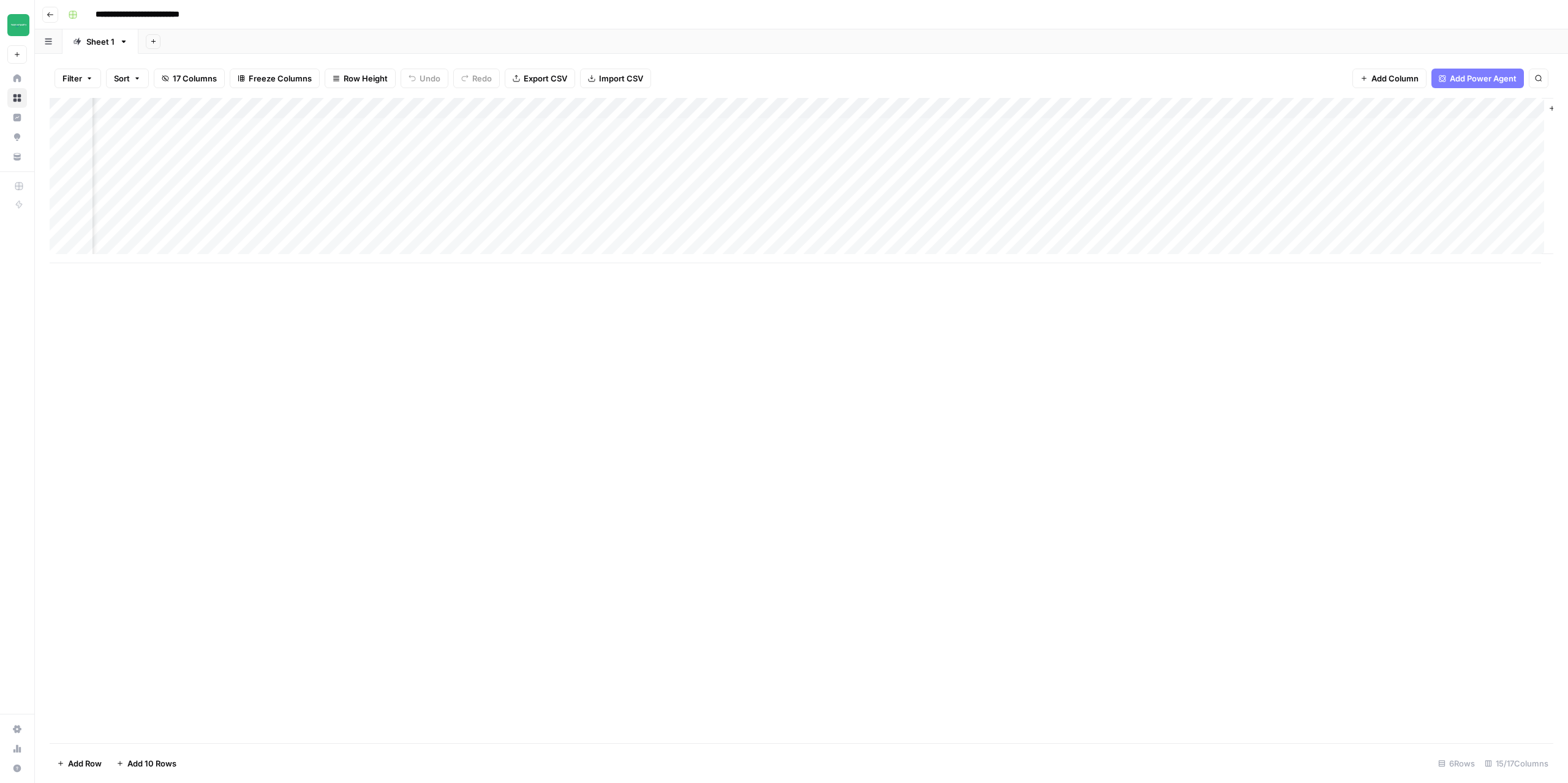
scroll to position [0, 648]
